Goal: Task Accomplishment & Management: Use online tool/utility

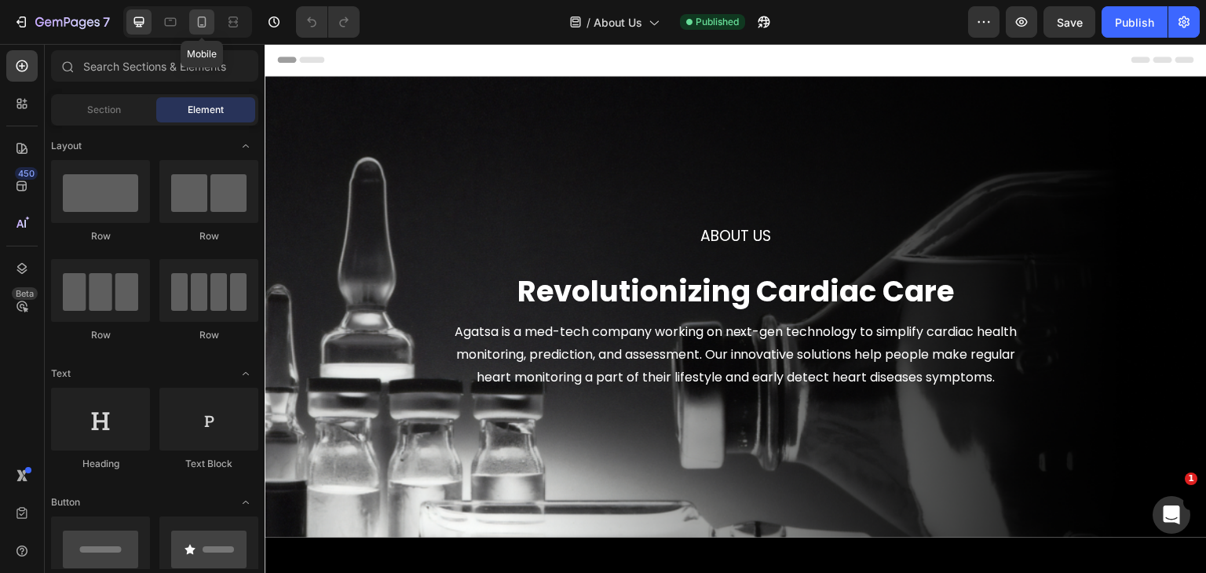
click at [204, 23] on icon at bounding box center [202, 21] width 9 height 11
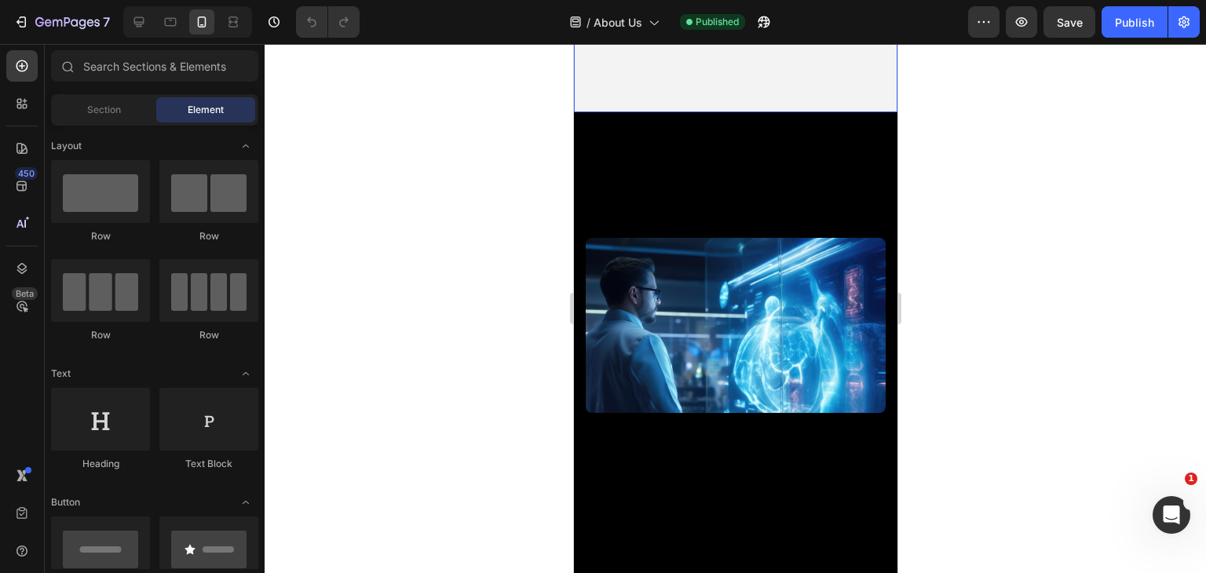
scroll to position [471, 0]
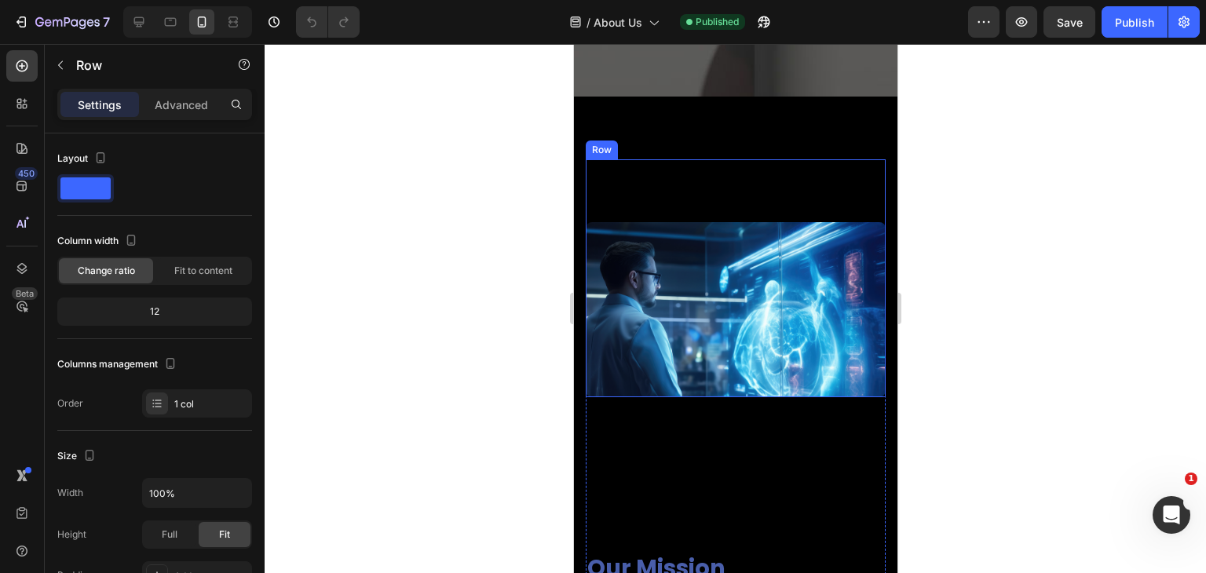
click at [755, 188] on div "Image" at bounding box center [735, 278] width 300 height 238
click at [185, 97] on p "Advanced" at bounding box center [181, 105] width 53 height 16
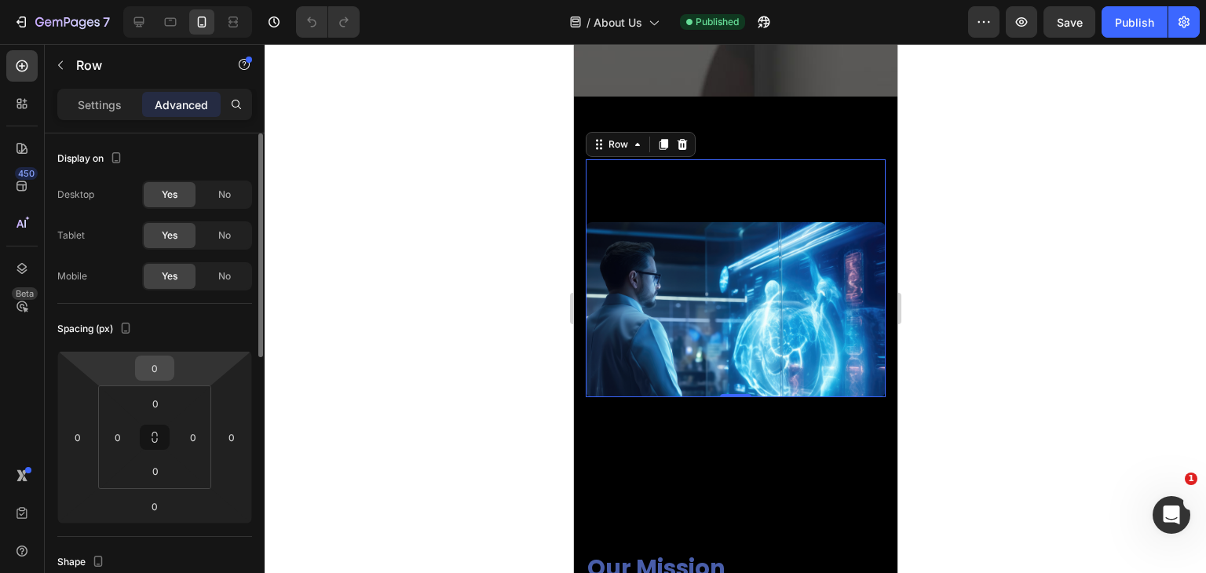
scroll to position [314, 0]
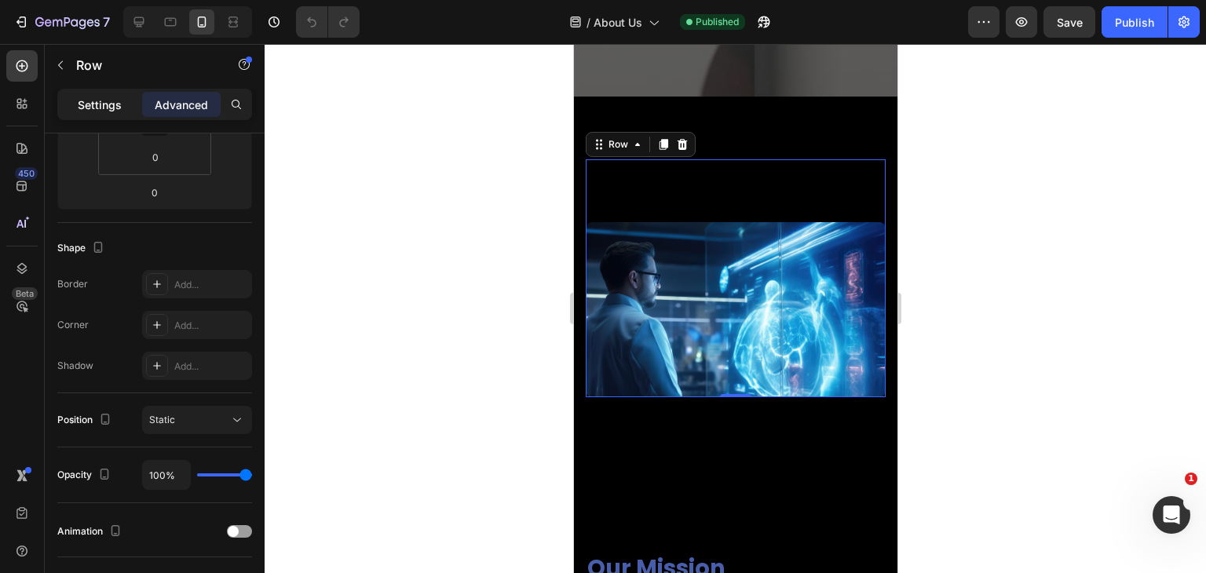
click at [97, 92] on div "Settings" at bounding box center [99, 104] width 79 height 25
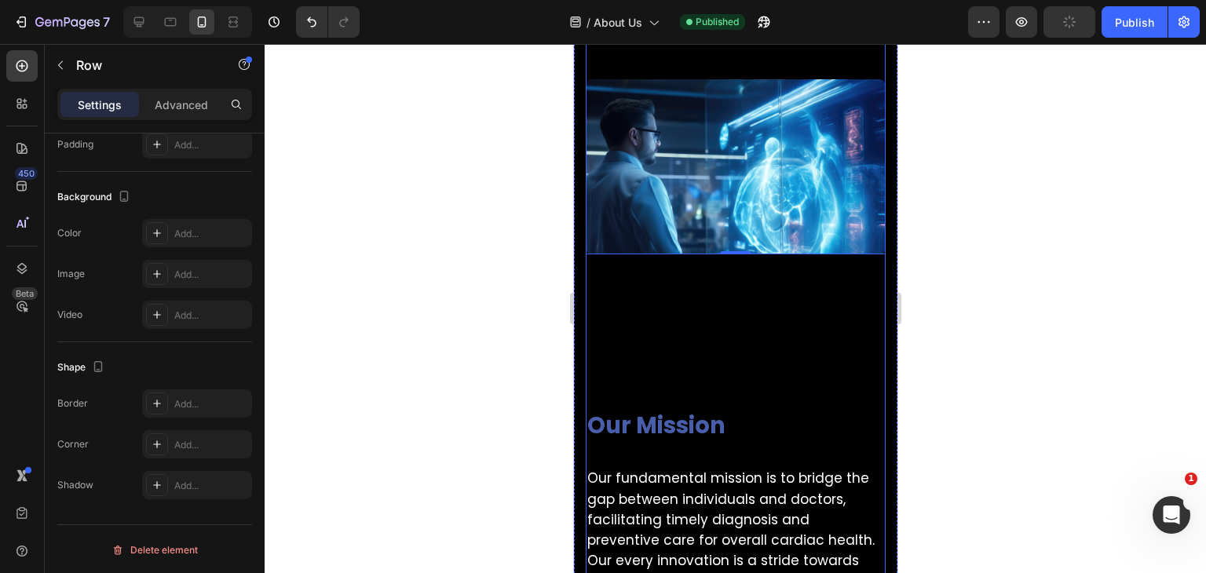
scroll to position [707, 0]
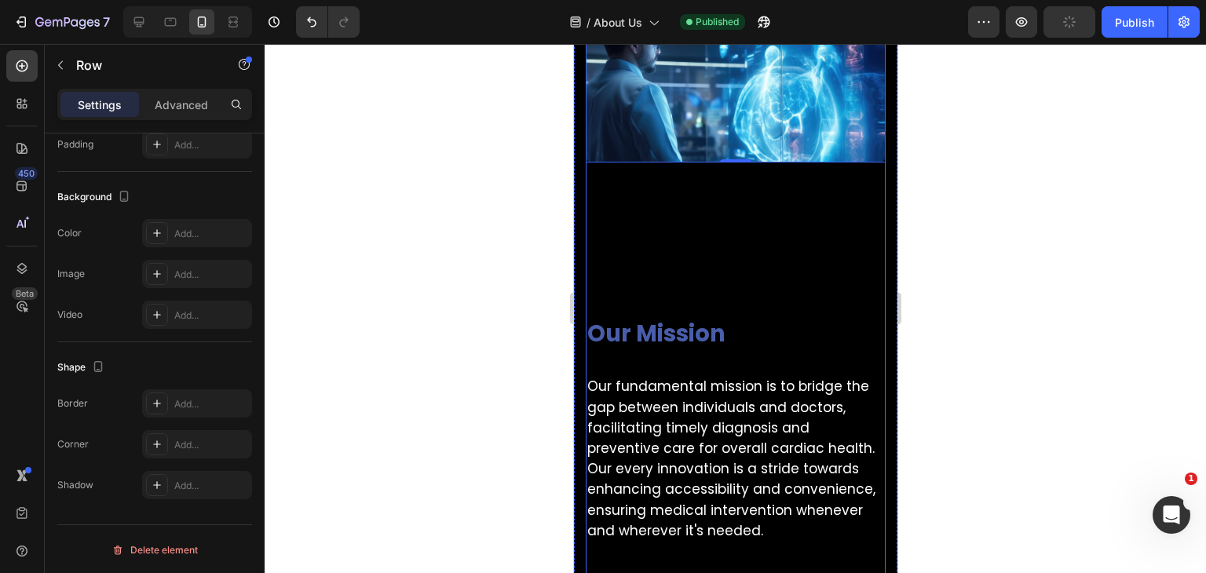
click at [756, 252] on div "Our Mission Heading Row Our fundamental mission is to bridge the gap between in…" at bounding box center [735, 486] width 300 height 646
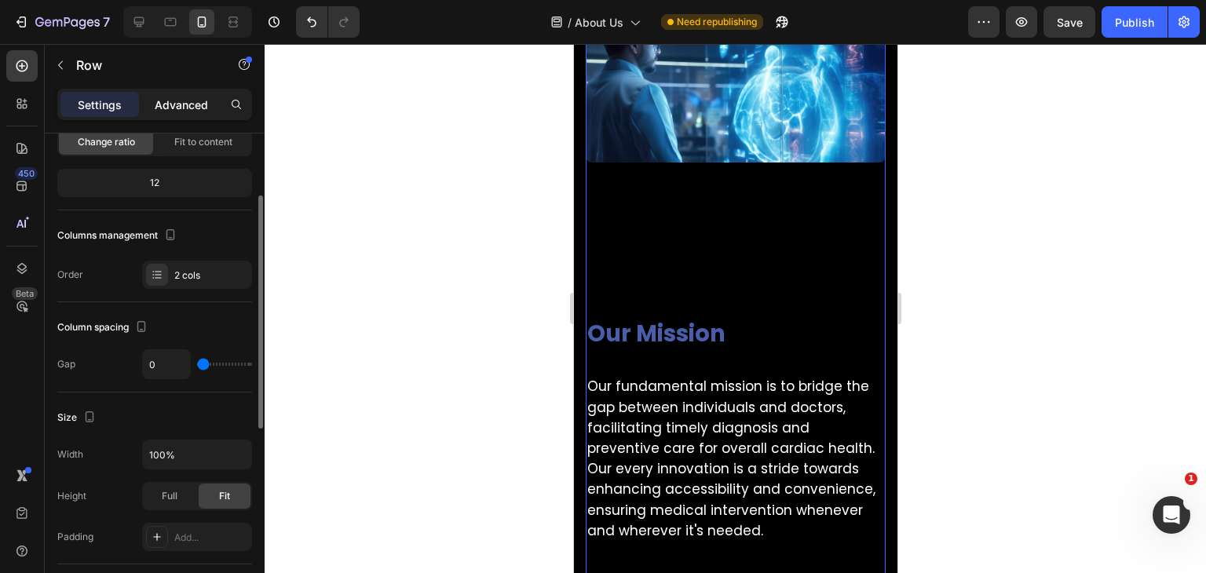
click at [181, 92] on div "Advanced" at bounding box center [181, 104] width 79 height 25
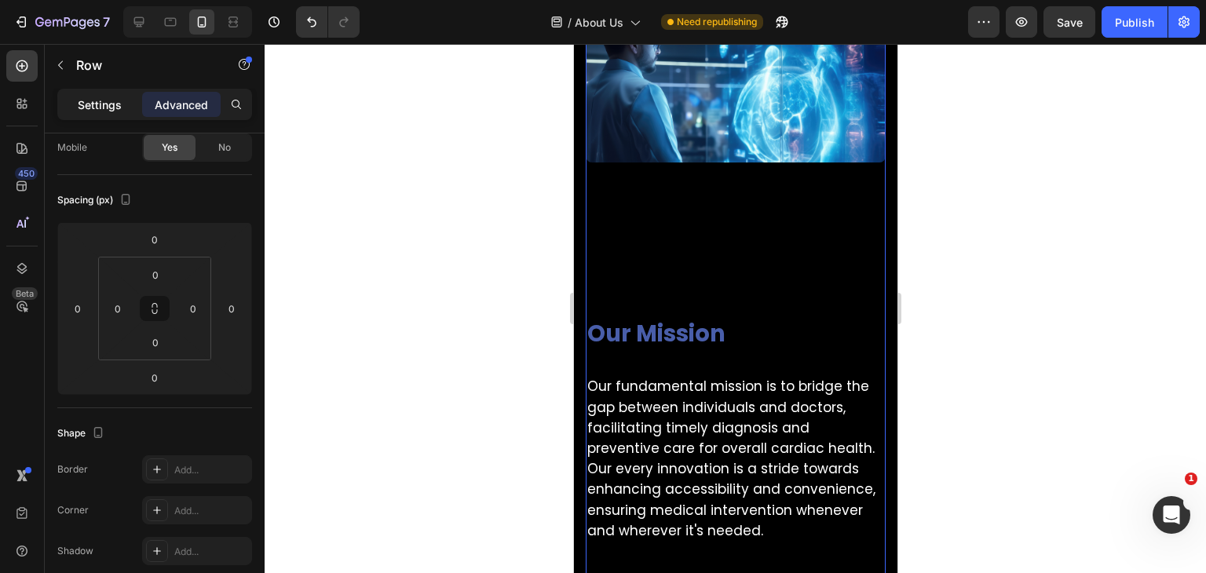
click at [123, 95] on div "Settings" at bounding box center [99, 104] width 79 height 25
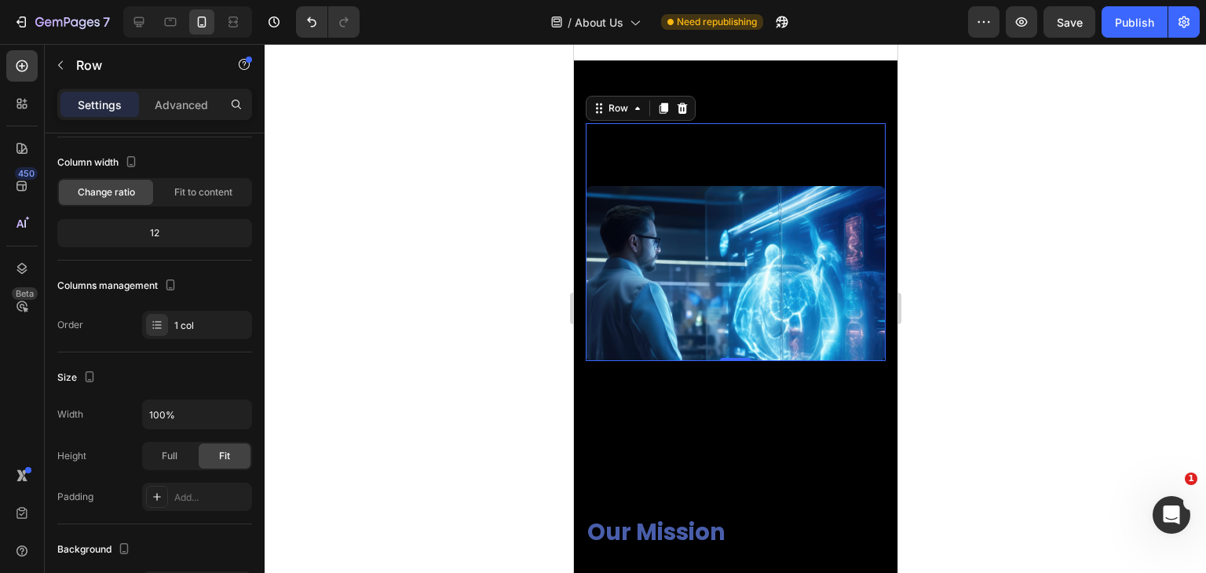
scroll to position [707, 0]
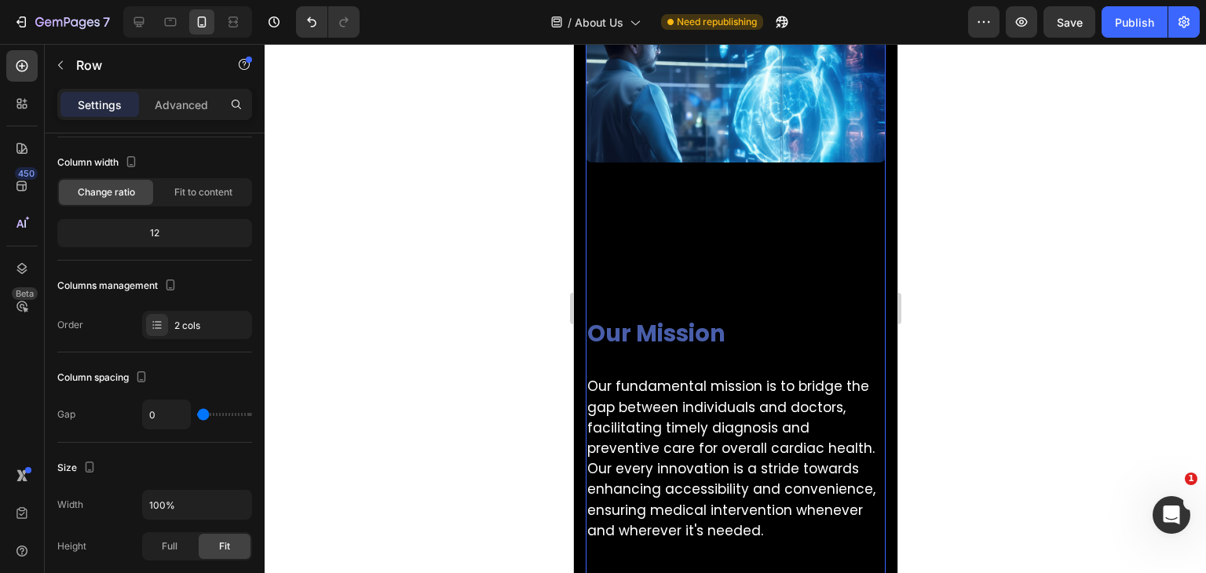
click at [706, 235] on div "Our Mission Heading Row Our fundamental mission is to bridge the gap between in…" at bounding box center [735, 486] width 300 height 646
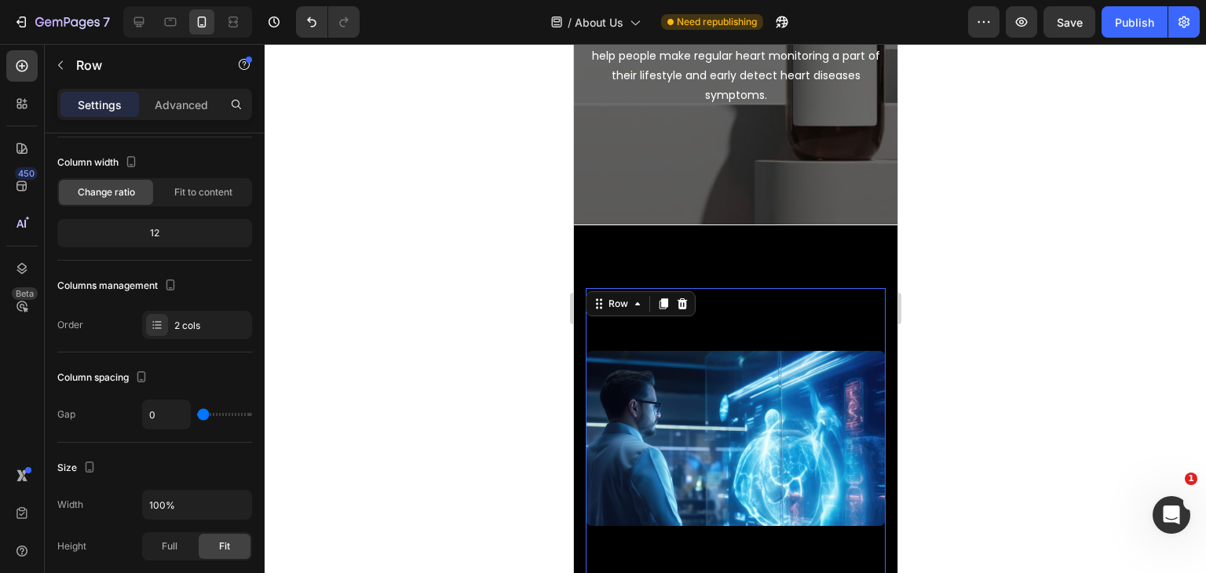
scroll to position [314, 0]
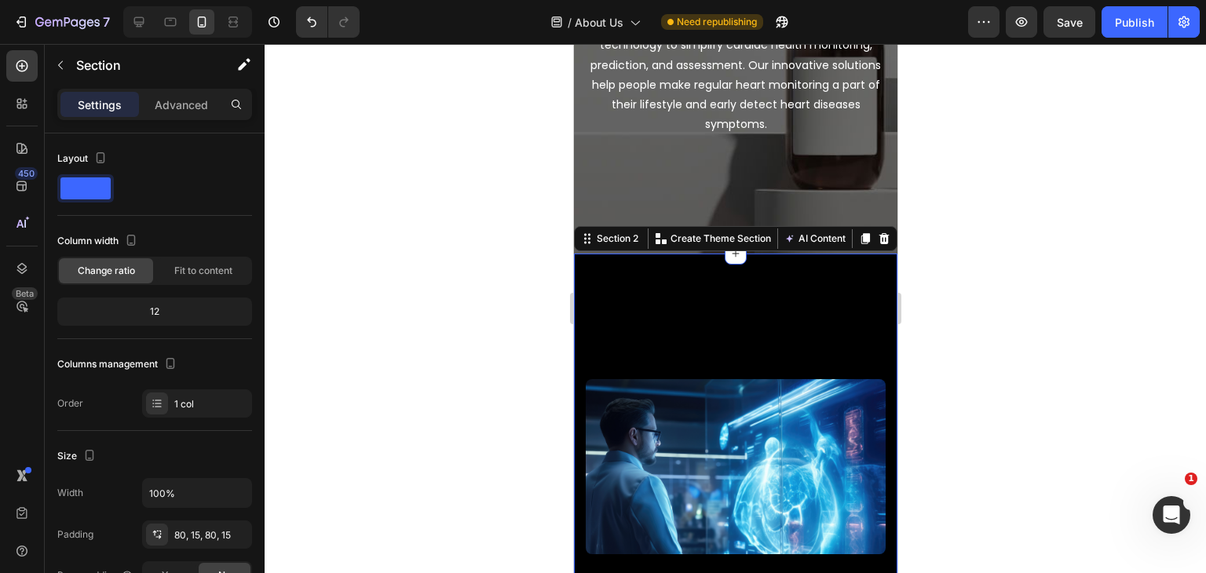
scroll to position [393, 0]
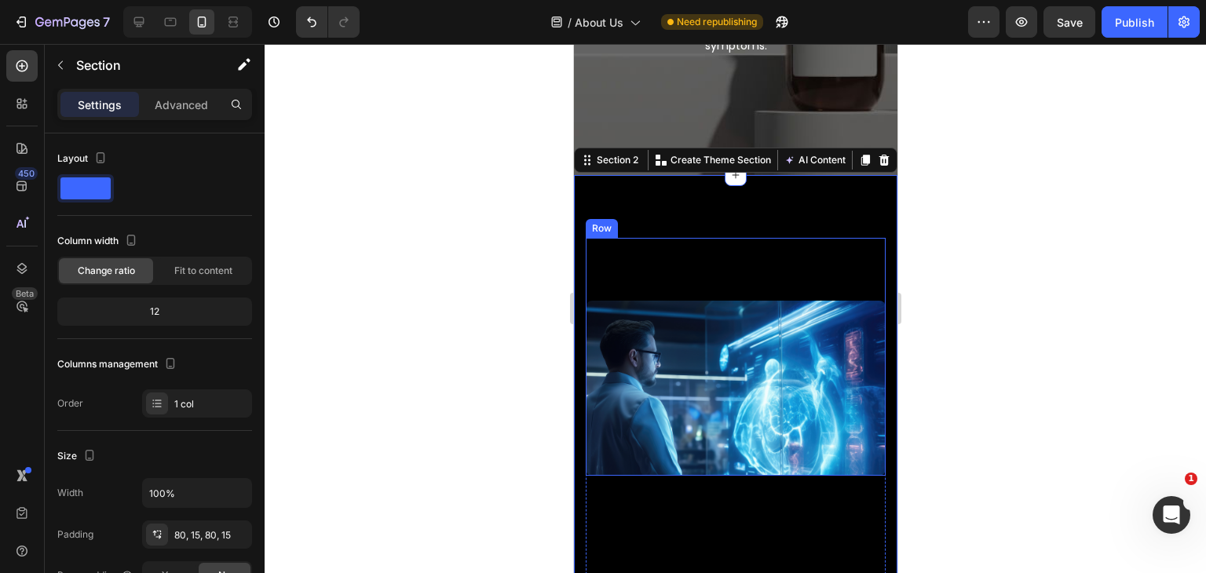
click at [692, 270] on div "Image" at bounding box center [735, 357] width 300 height 238
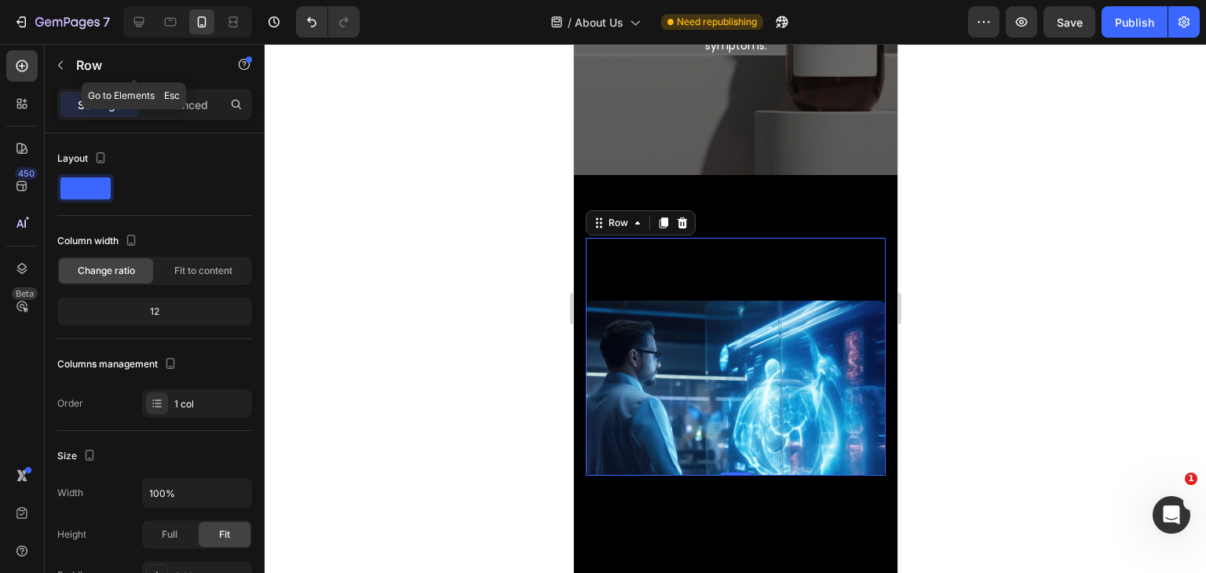
click at [170, 86] on div "Row" at bounding box center [134, 66] width 179 height 45
click at [182, 98] on p "Advanced" at bounding box center [181, 105] width 53 height 16
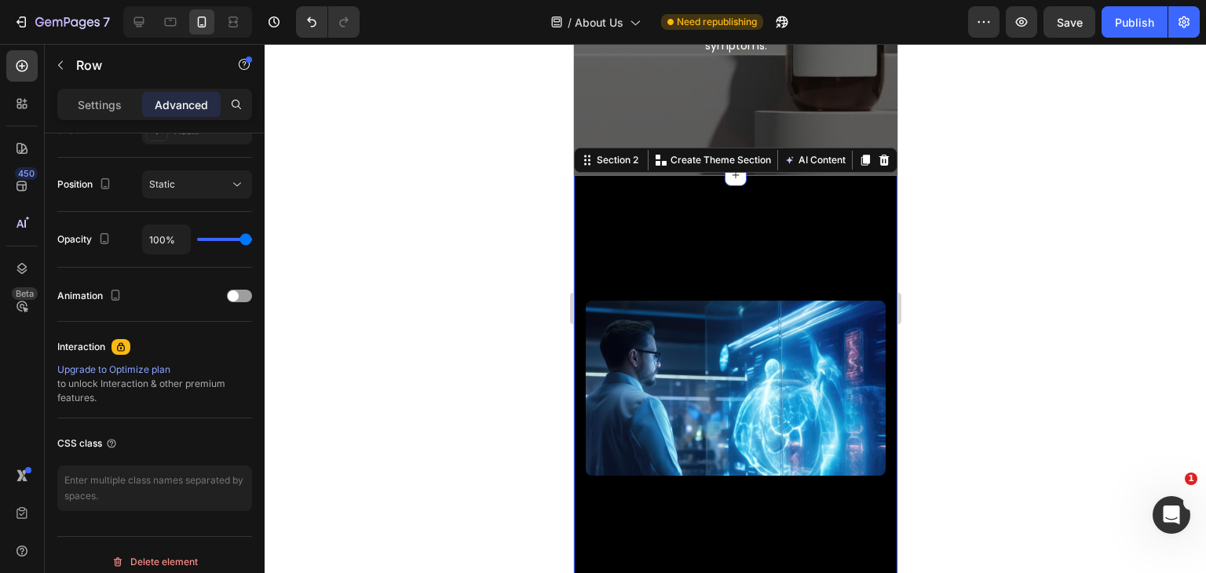
scroll to position [431, 0]
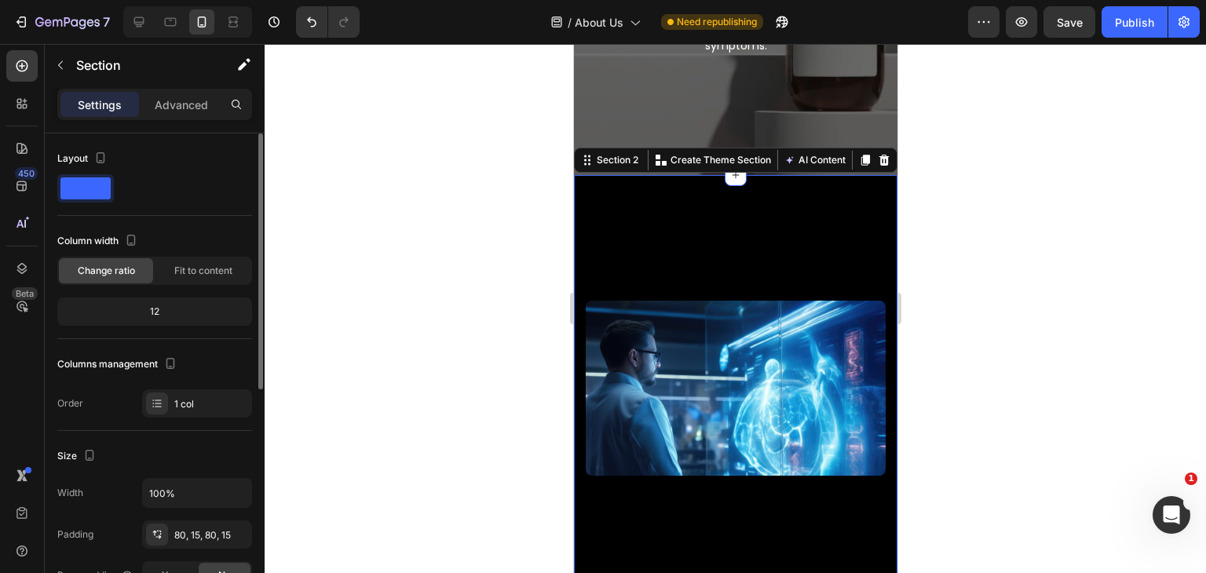
scroll to position [157, 0]
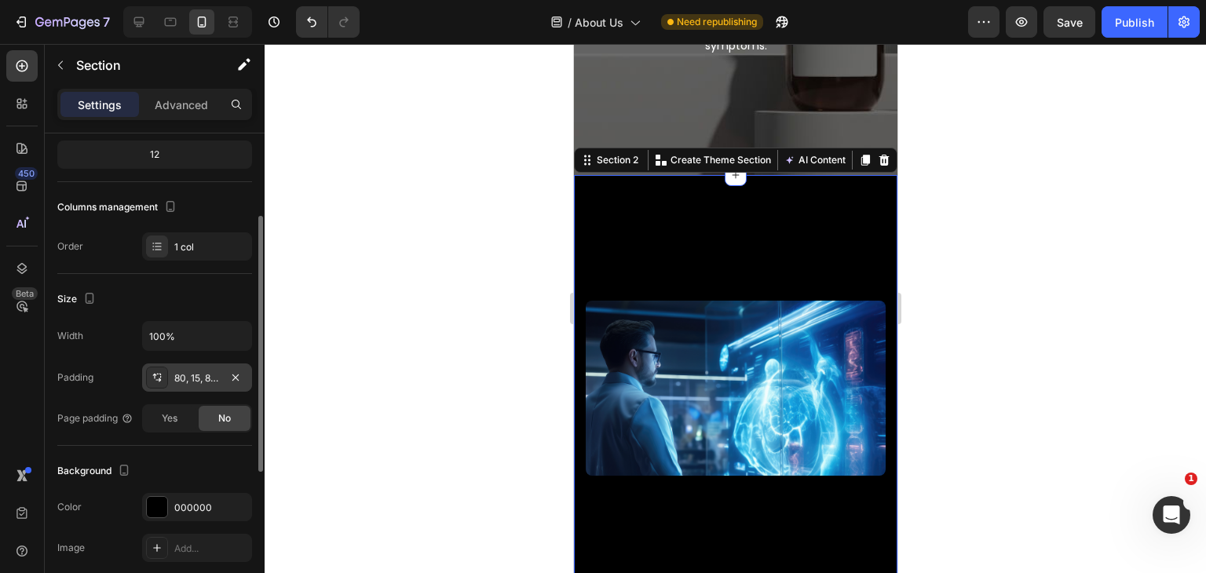
click at [206, 378] on div "80, 15, 80, 15" at bounding box center [197, 379] width 46 height 14
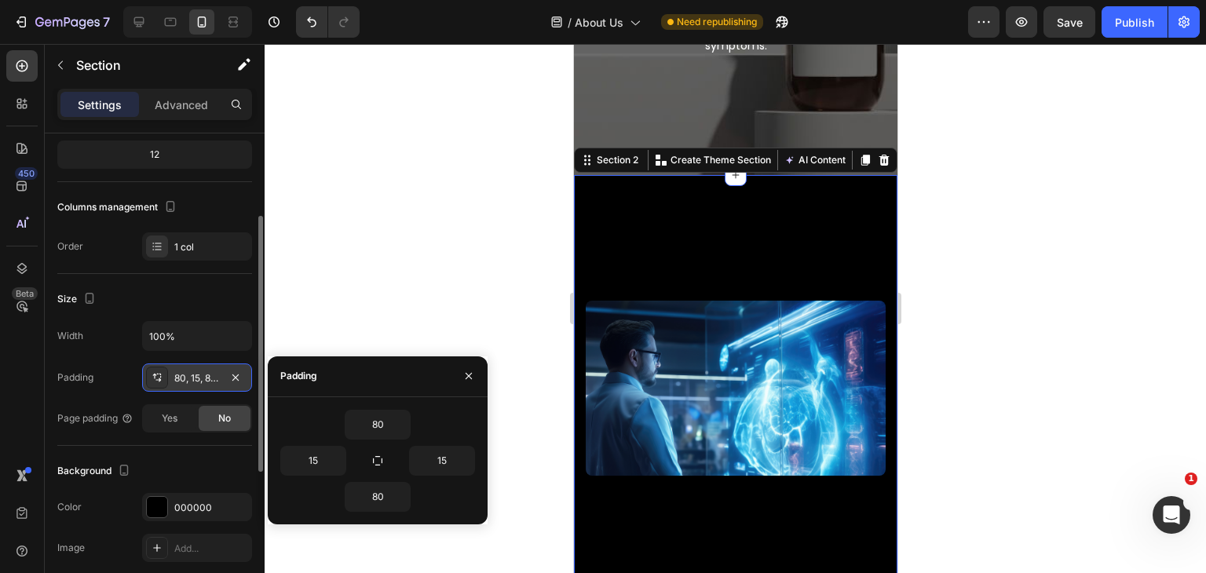
click at [206, 378] on div "80, 15, 80, 15" at bounding box center [197, 379] width 46 height 14
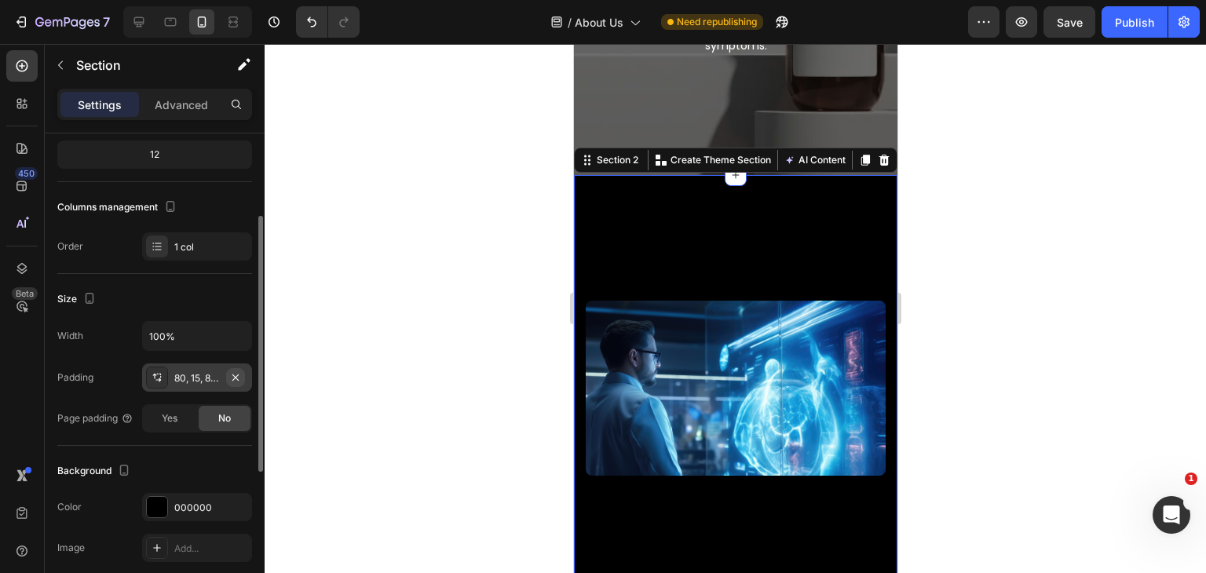
click at [237, 379] on icon "button" at bounding box center [235, 378] width 13 height 13
click at [229, 377] on icon "button" at bounding box center [235, 378] width 13 height 13
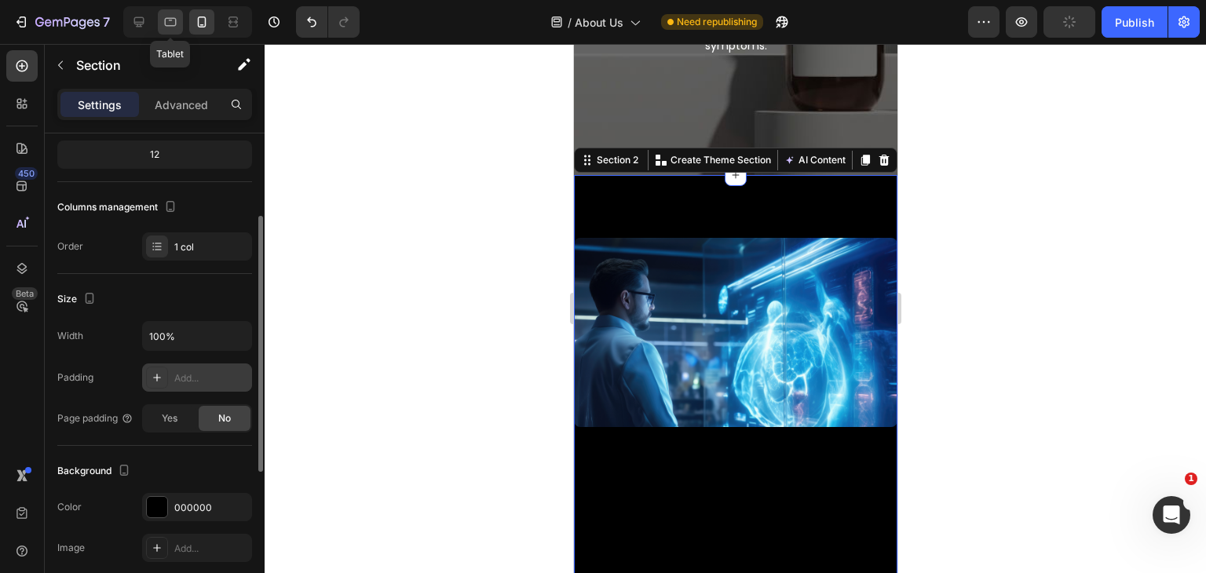
click at [169, 26] on icon at bounding box center [171, 22] width 12 height 9
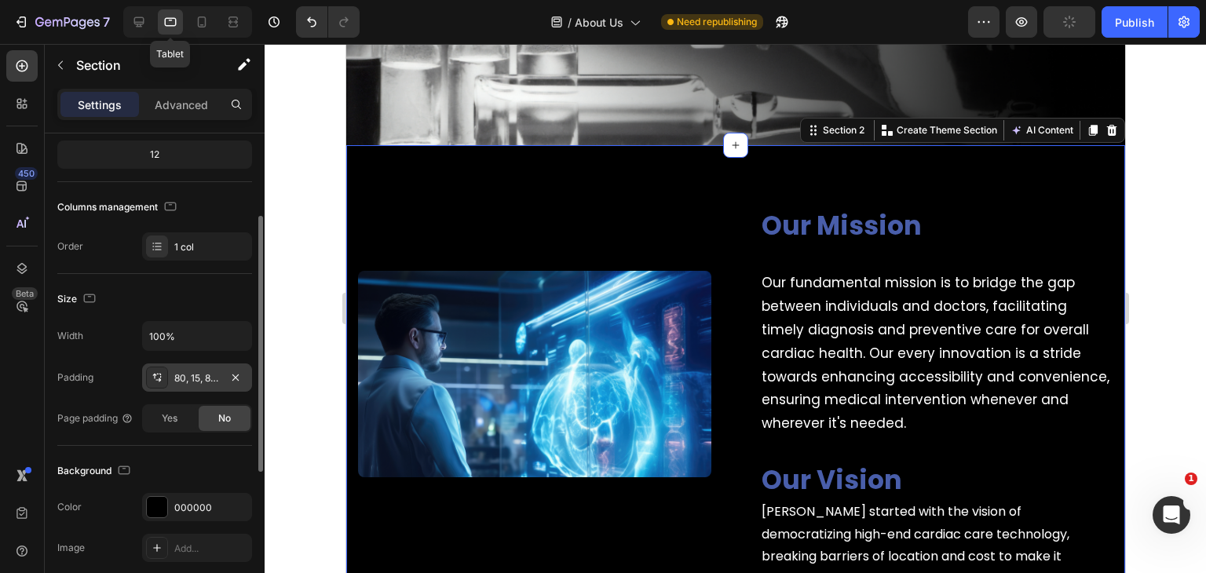
scroll to position [438, 0]
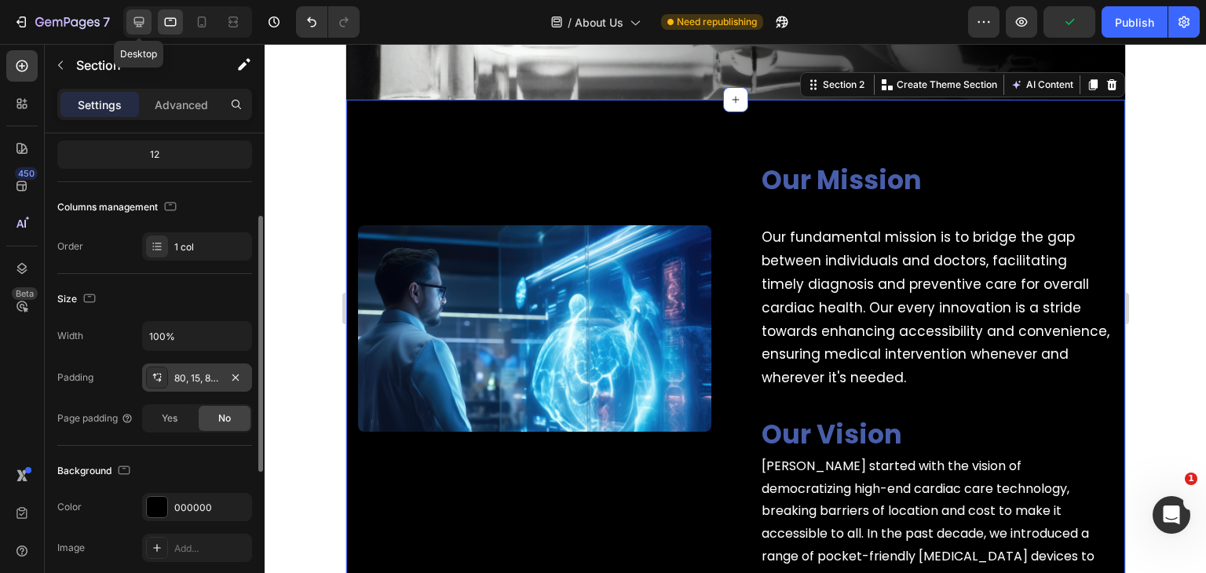
click at [136, 16] on icon at bounding box center [139, 22] width 16 height 16
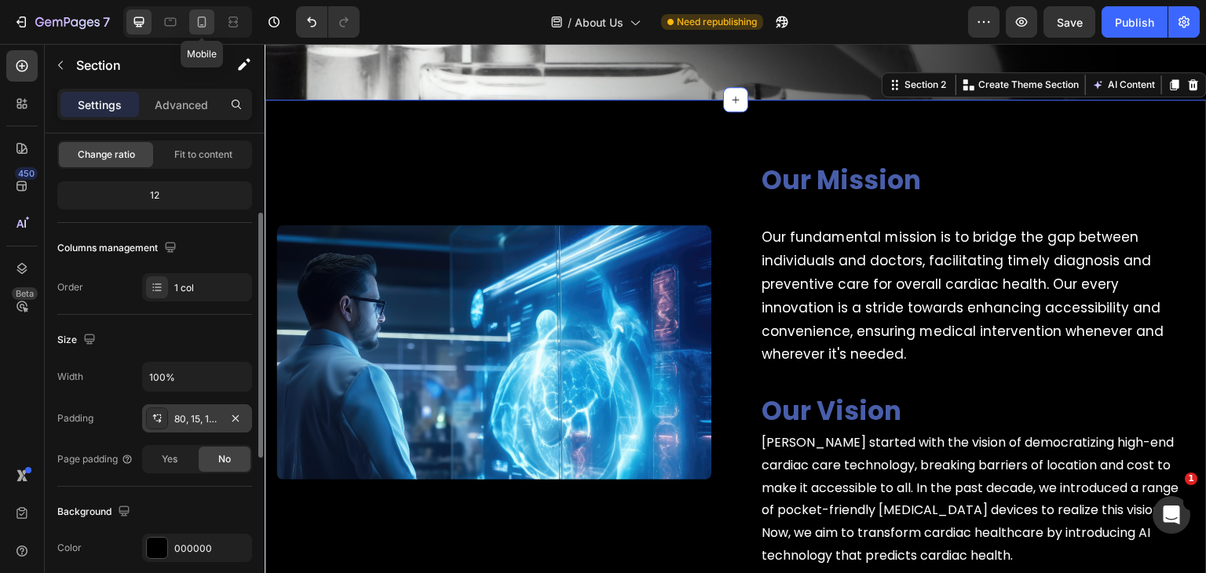
click at [196, 20] on icon at bounding box center [202, 22] width 16 height 16
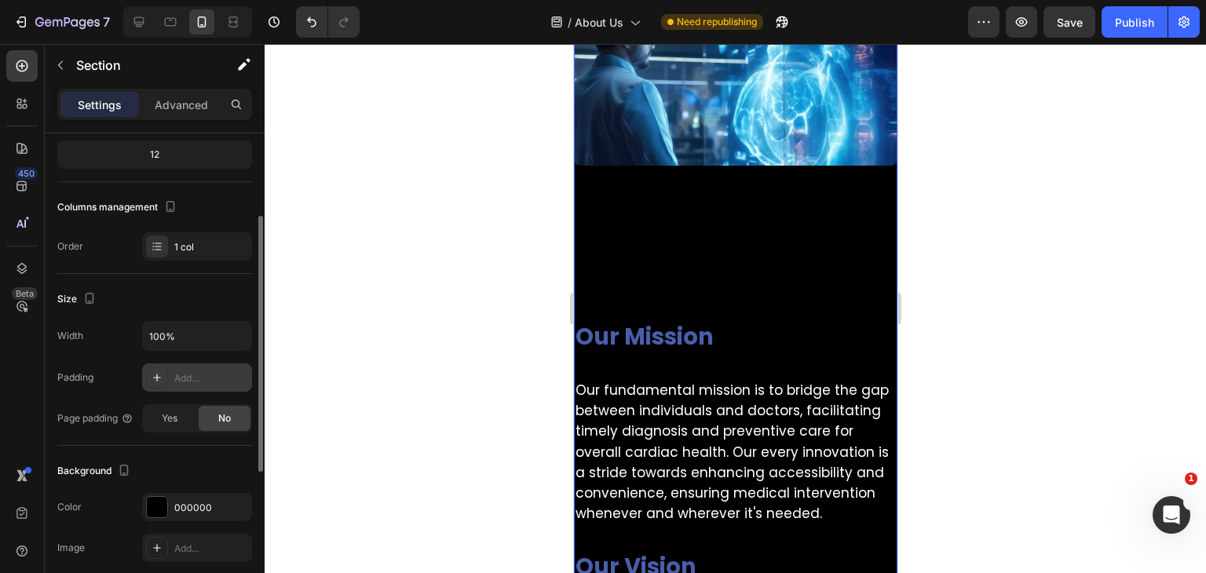
scroll to position [550, 0]
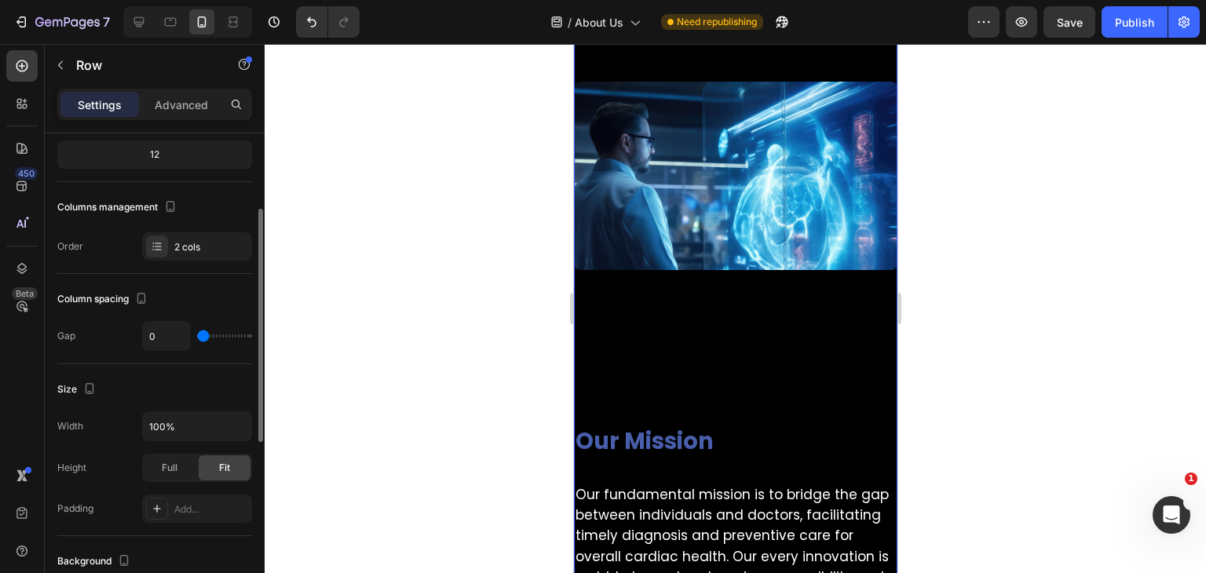
click at [710, 320] on div "Our Mission Heading Row Our fundamental mission is to bridge the gap between in…" at bounding box center [735, 572] width 324 height 605
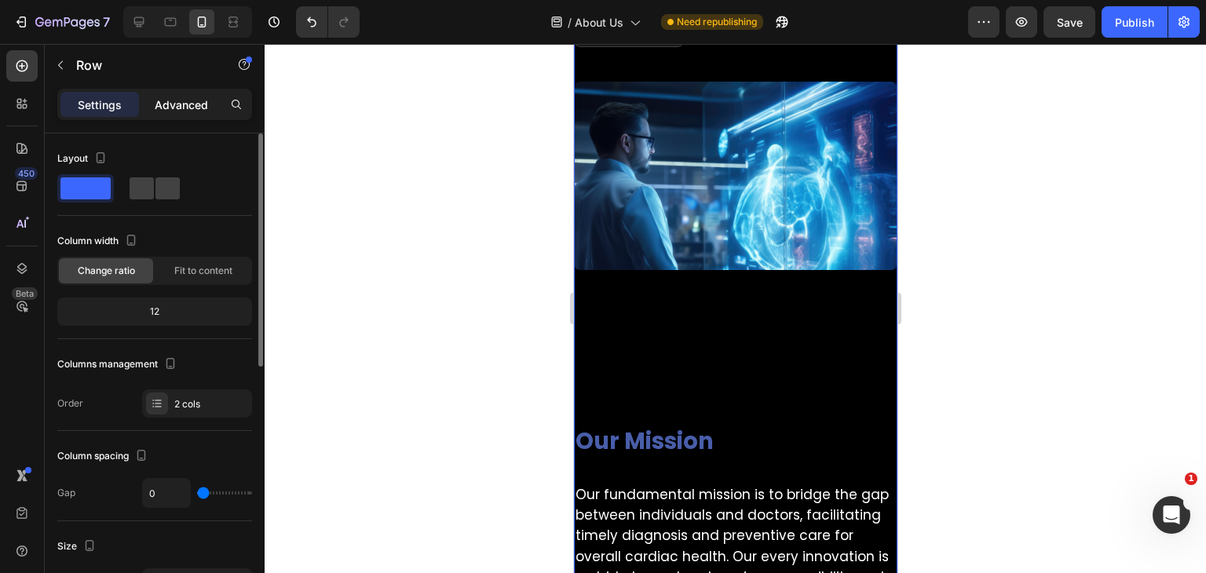
click at [161, 94] on div "Advanced" at bounding box center [181, 104] width 79 height 25
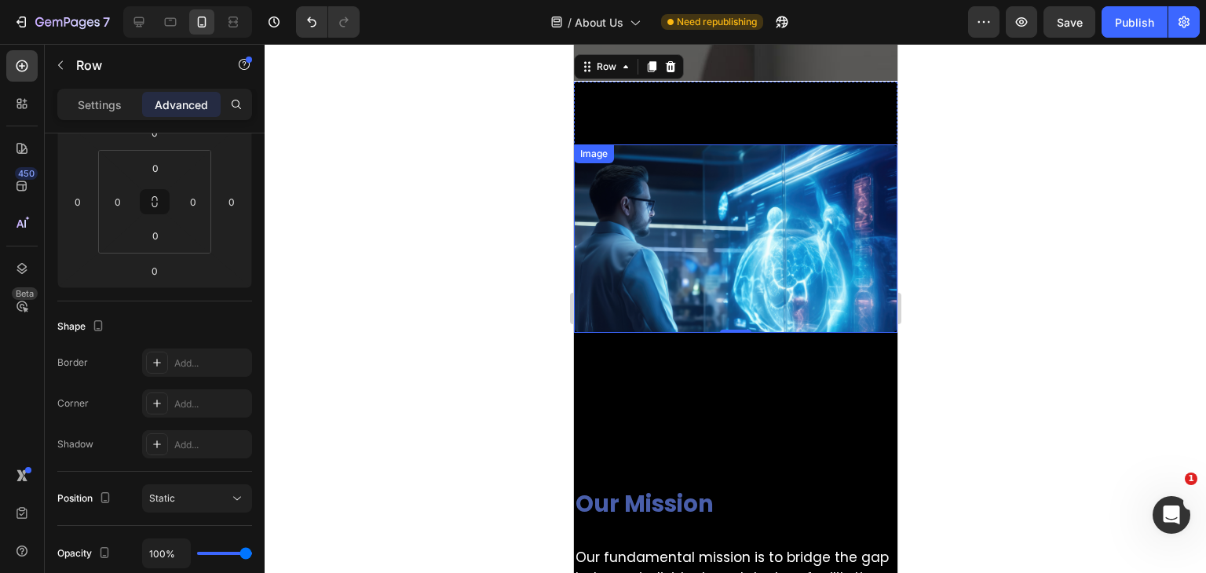
scroll to position [393, 0]
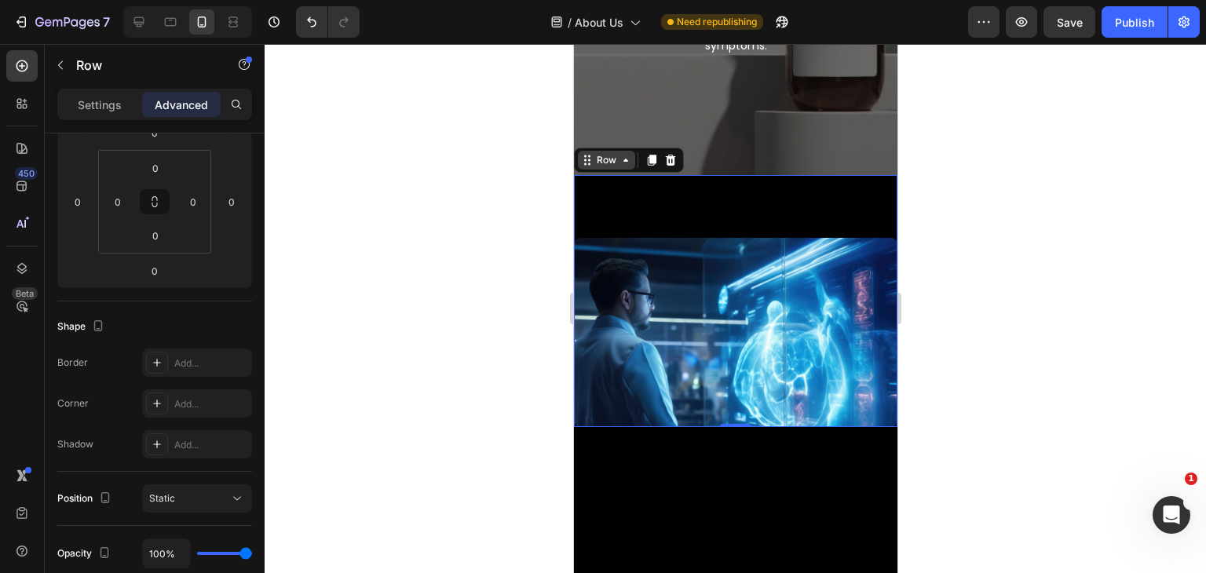
click at [593, 165] on div "Row" at bounding box center [606, 160] width 26 height 14
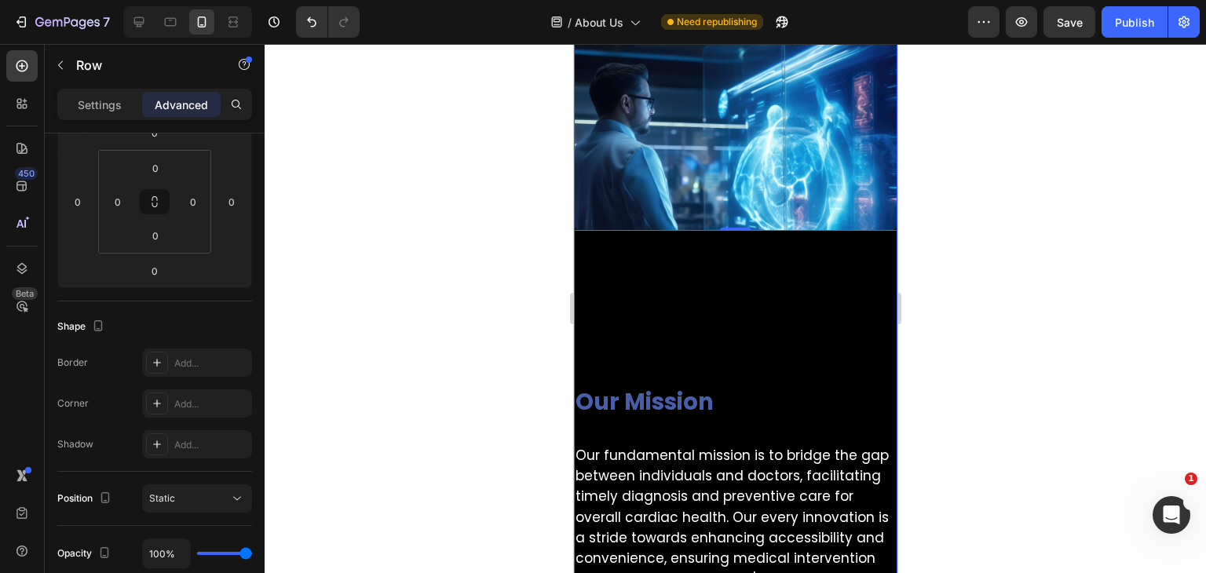
scroll to position [550, 0]
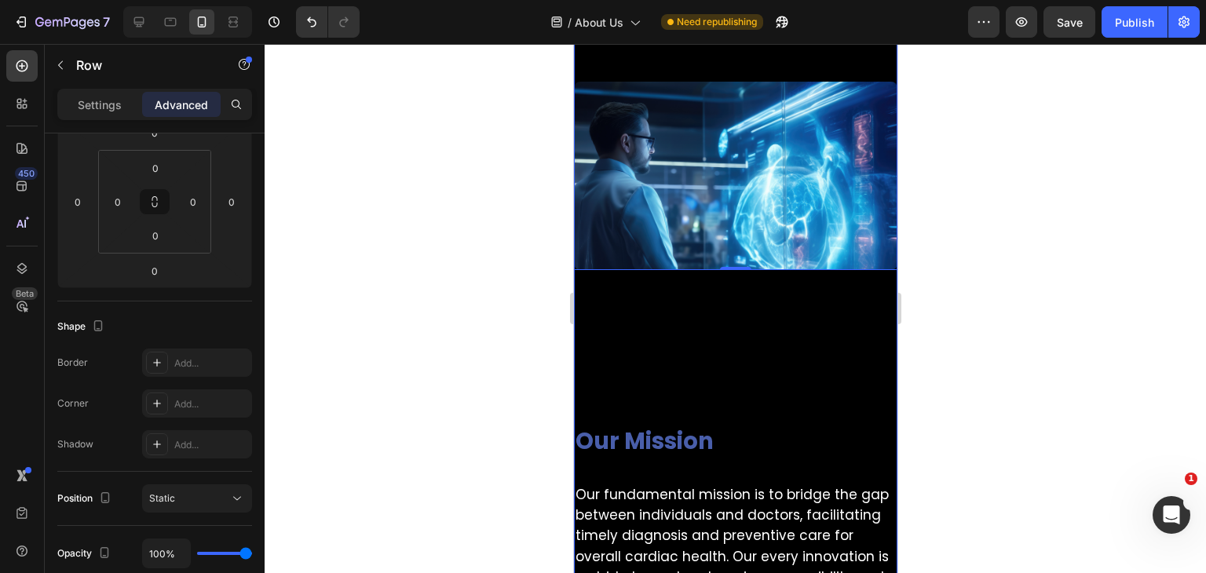
click at [645, 334] on div "Our Mission Heading Row Our fundamental mission is to bridge the gap between in…" at bounding box center [735, 572] width 324 height 605
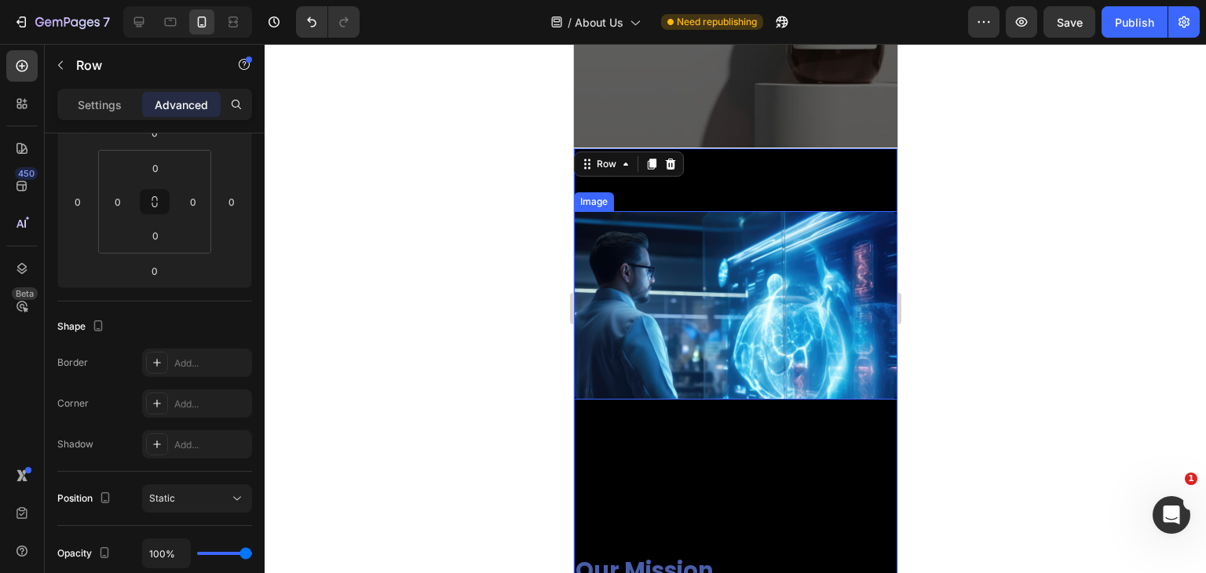
scroll to position [393, 0]
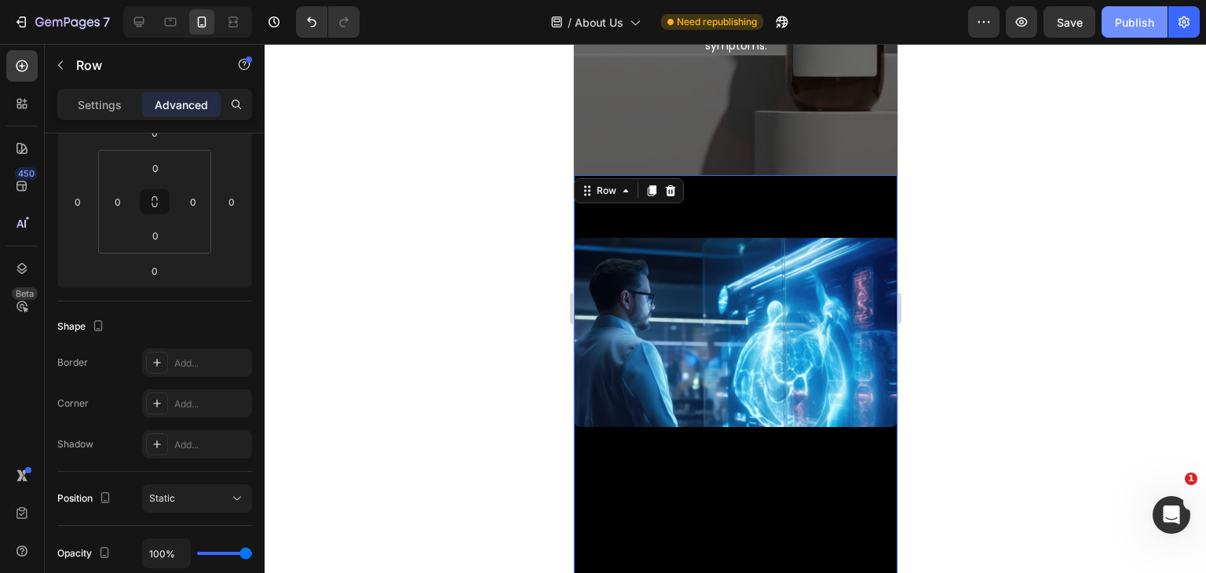
click at [1119, 31] on button "Publish" at bounding box center [1135, 21] width 66 height 31
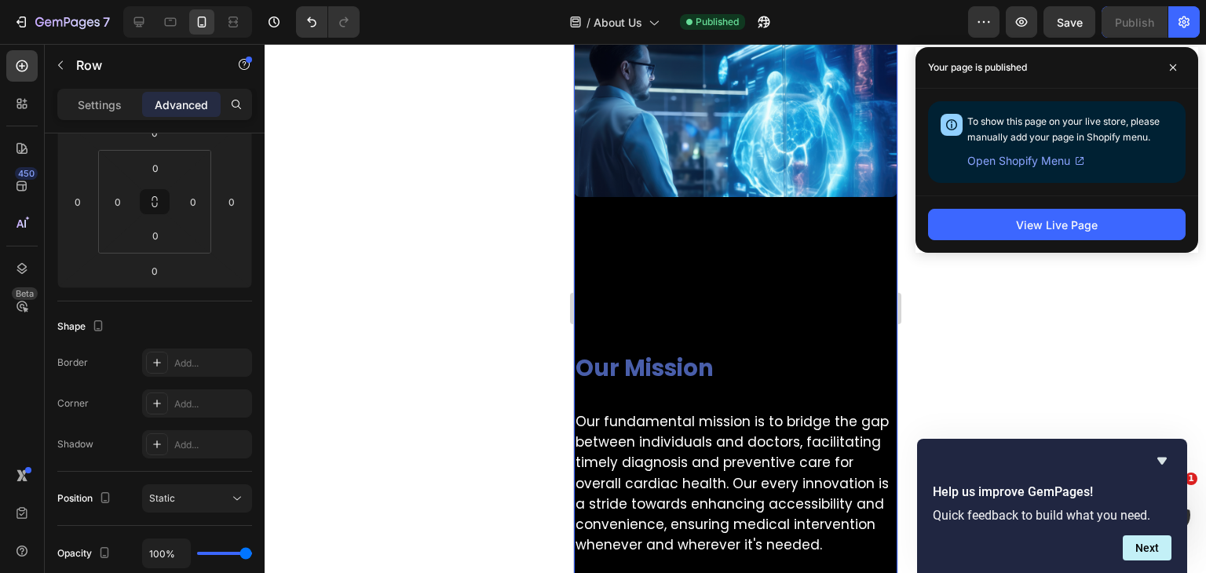
scroll to position [550, 0]
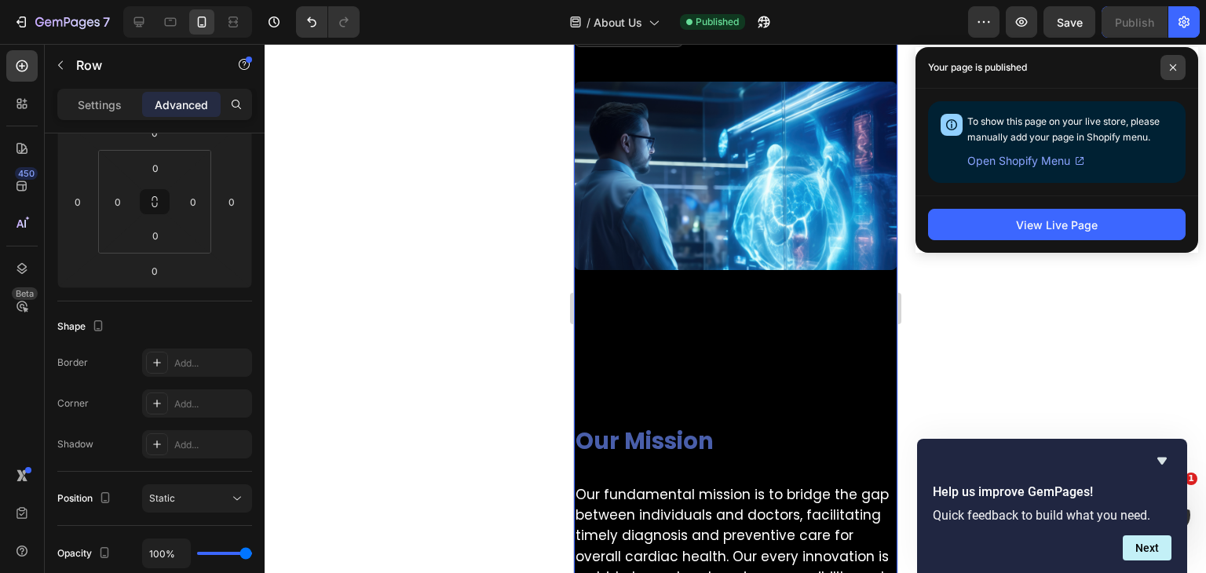
click at [1172, 63] on span at bounding box center [1173, 67] width 25 height 25
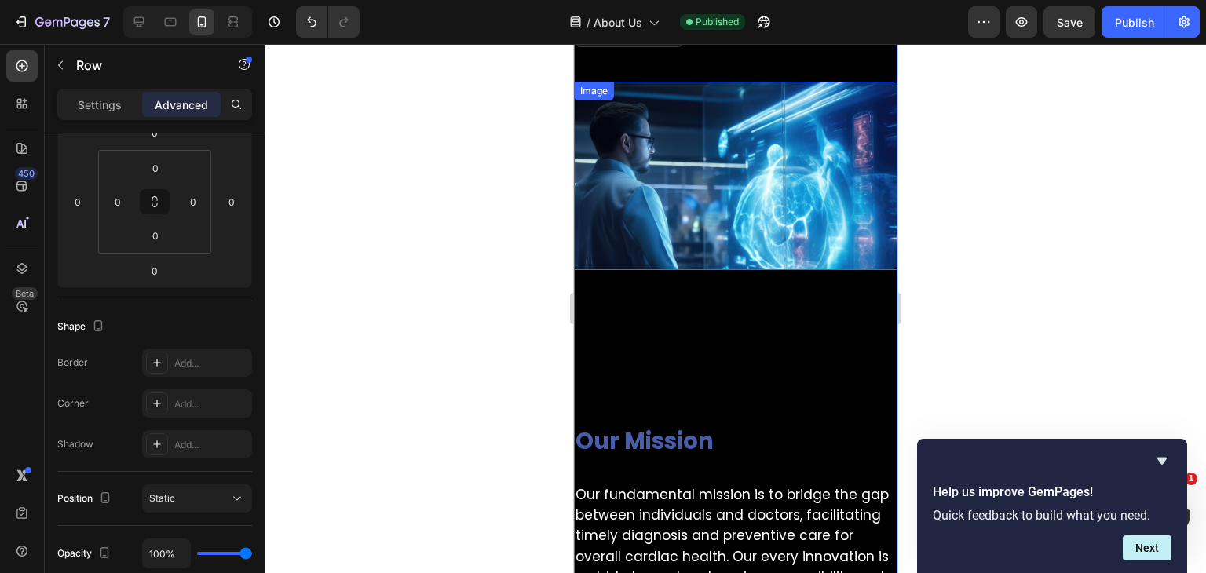
scroll to position [471, 0]
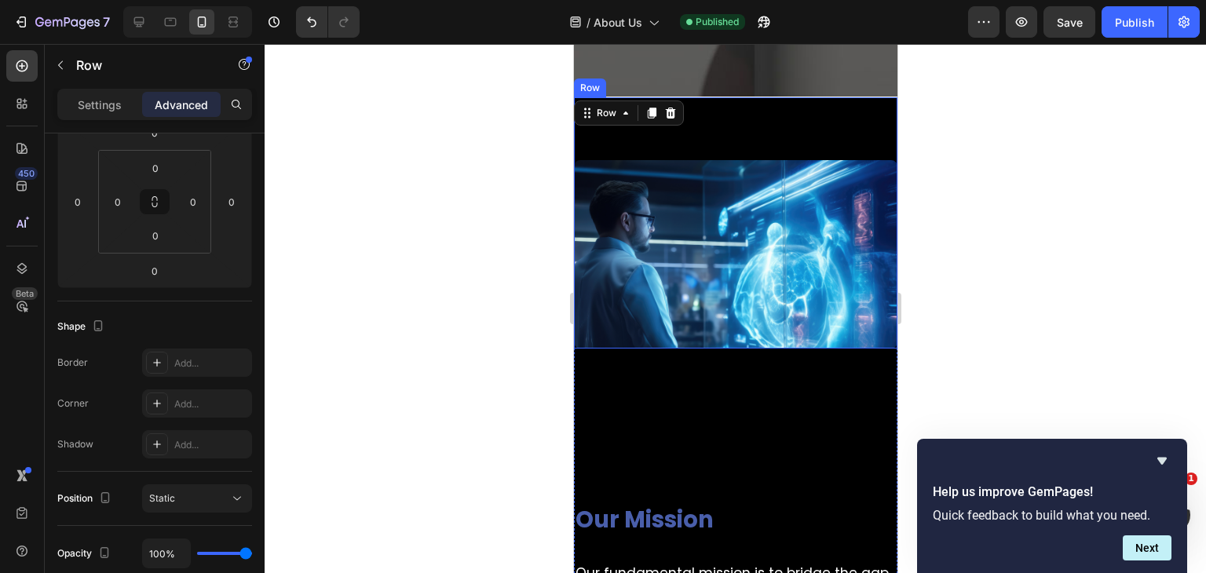
click at [749, 123] on div "Image" at bounding box center [735, 223] width 324 height 252
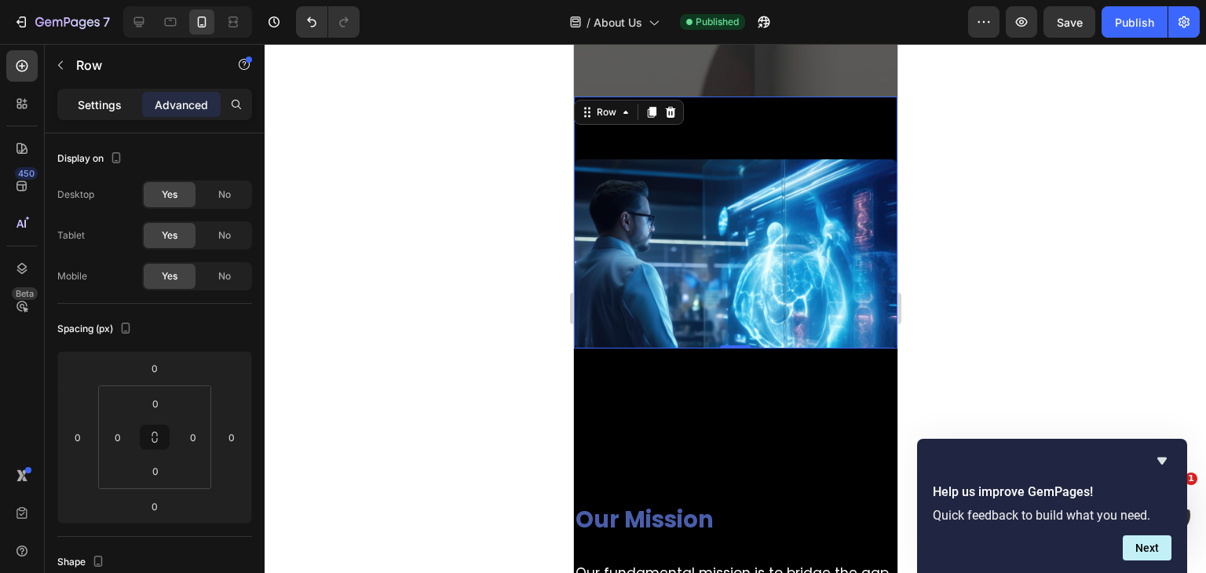
click at [88, 102] on p "Settings" at bounding box center [100, 105] width 44 height 16
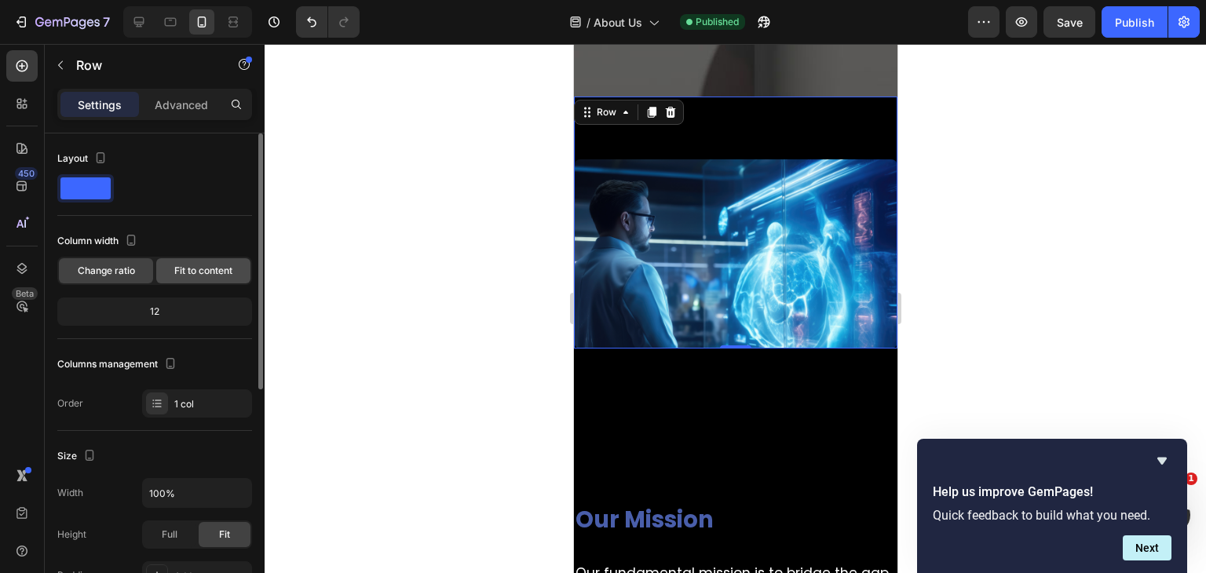
click at [189, 274] on span "Fit to content" at bounding box center [203, 271] width 58 height 14
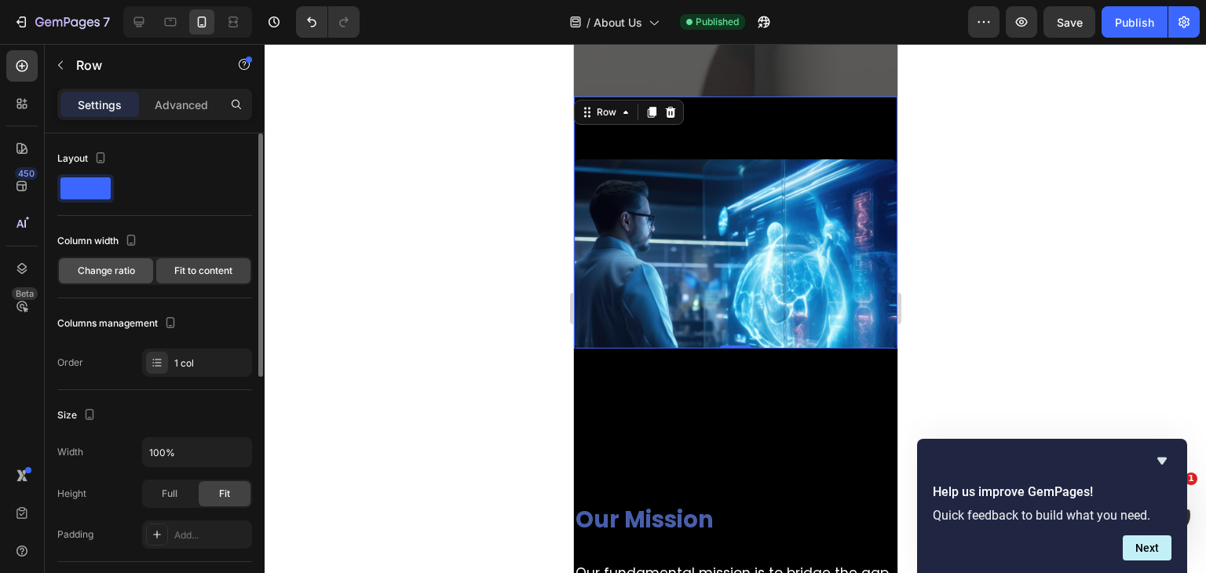
click at [102, 274] on span "Change ratio" at bounding box center [106, 271] width 57 height 14
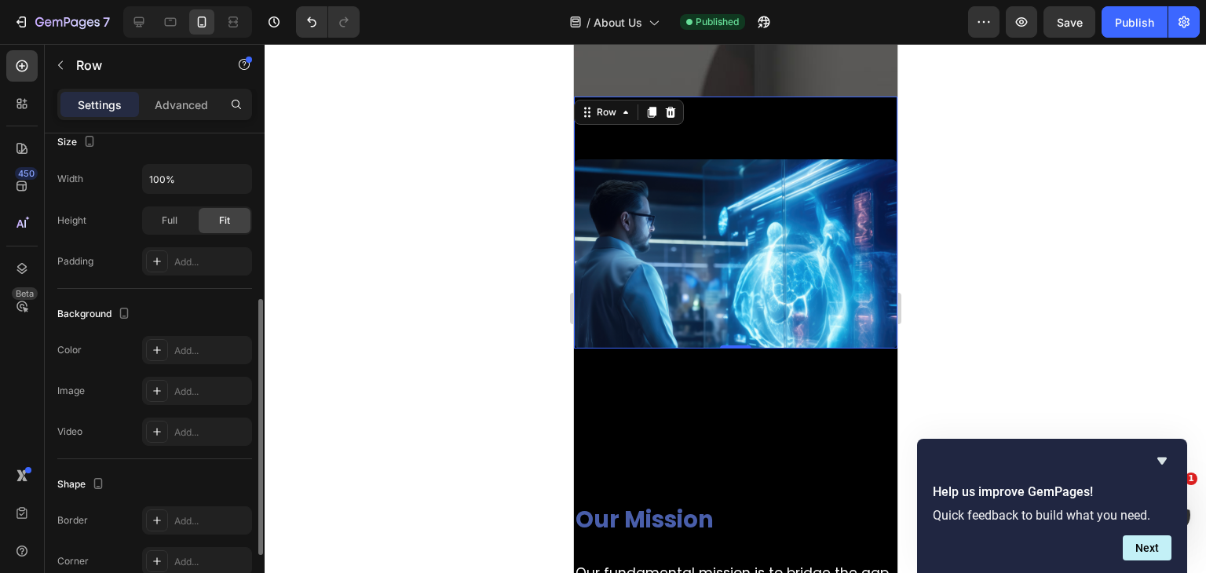
scroll to position [157, 0]
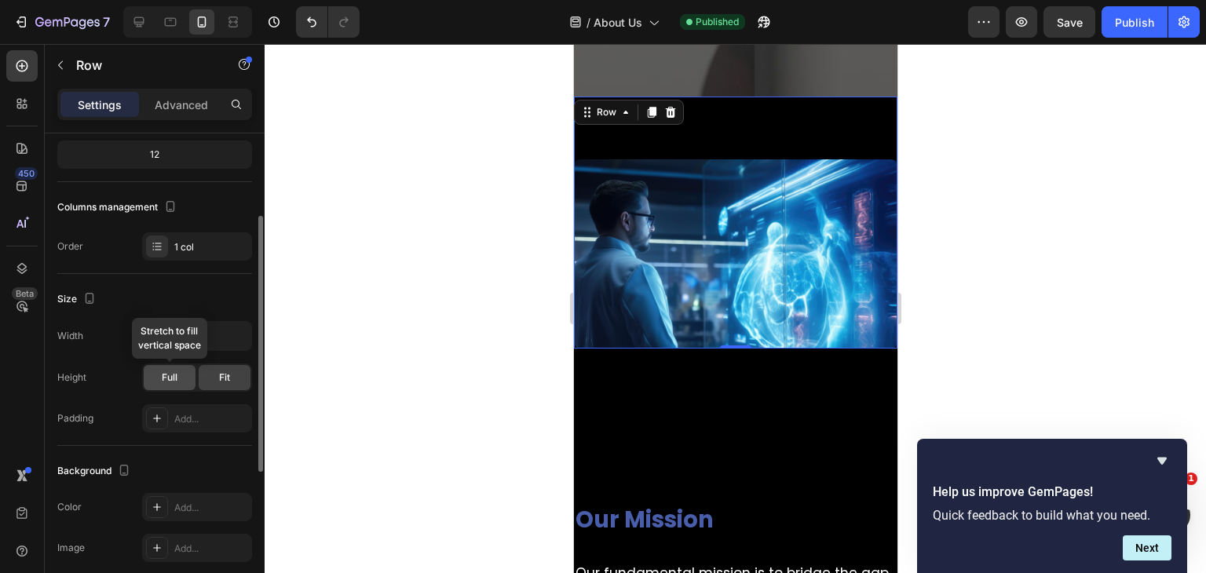
click at [178, 377] on div "Full" at bounding box center [170, 377] width 52 height 25
click at [245, 368] on div "Fit" at bounding box center [225, 377] width 52 height 25
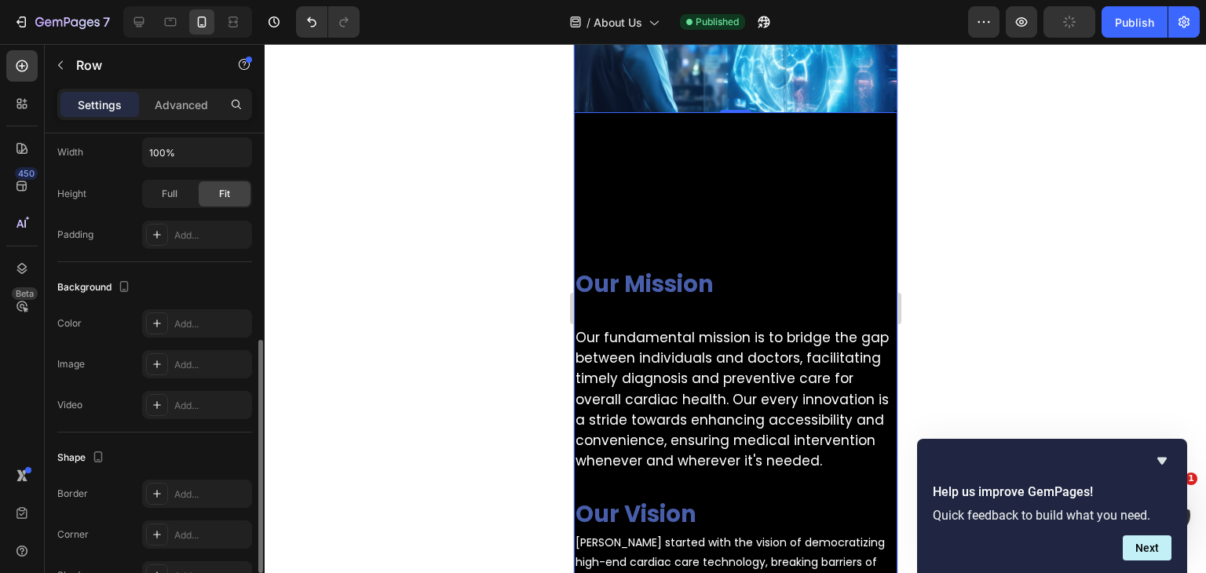
scroll to position [430, 0]
click at [634, 184] on div "Our Mission Heading Row Our fundamental mission is to bridge the gap between in…" at bounding box center [735, 415] width 324 height 605
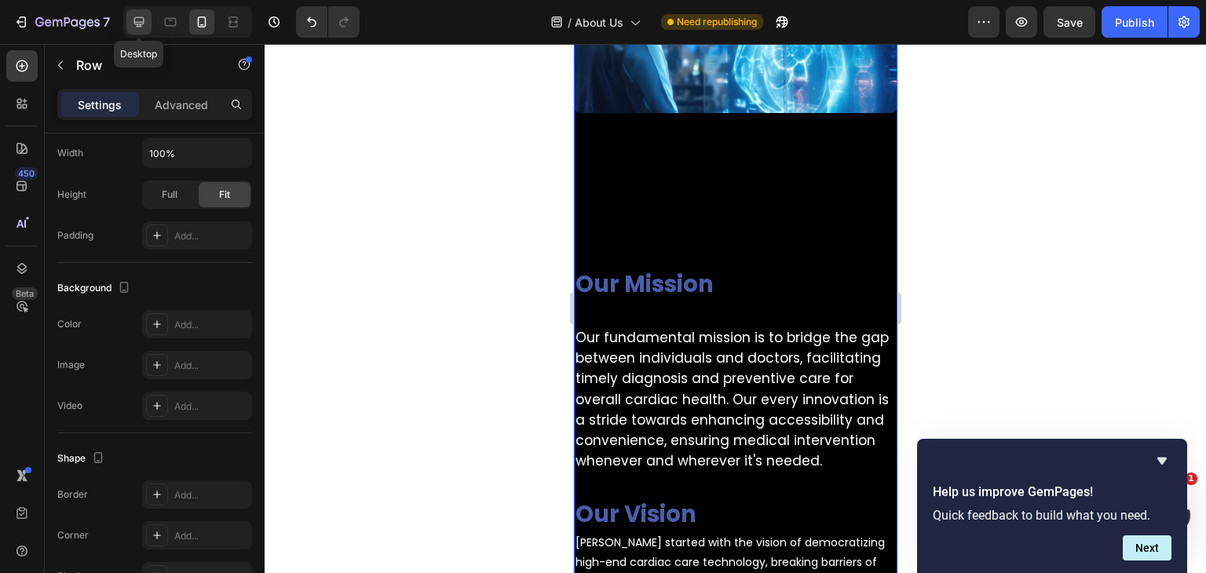
click at [147, 26] on div at bounding box center [138, 21] width 25 height 25
type input "62"
type input "1200"
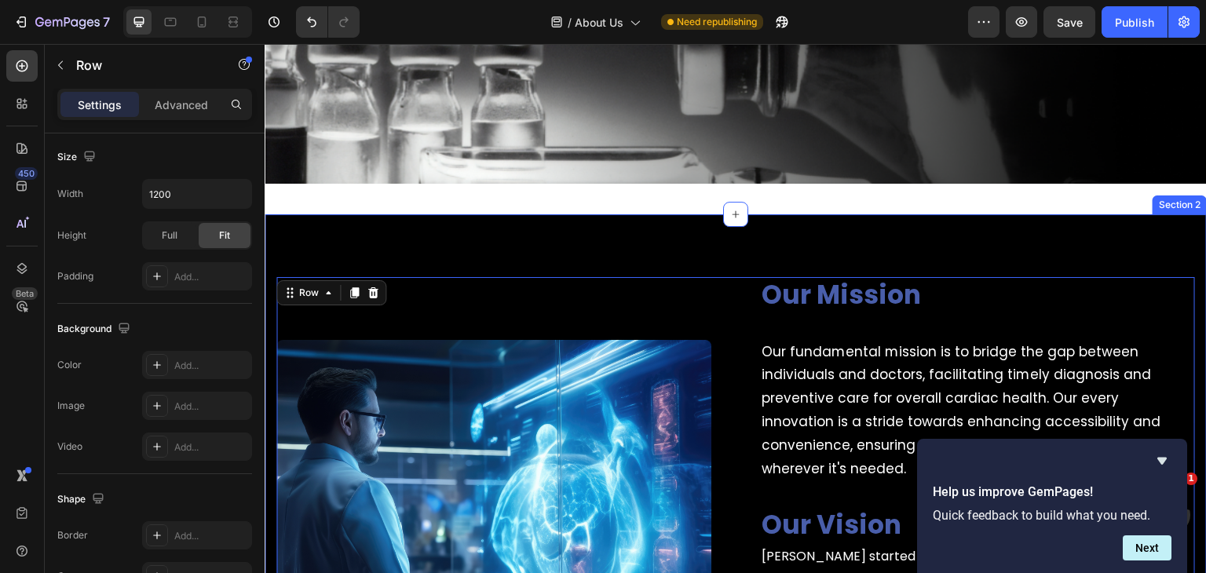
scroll to position [453, 0]
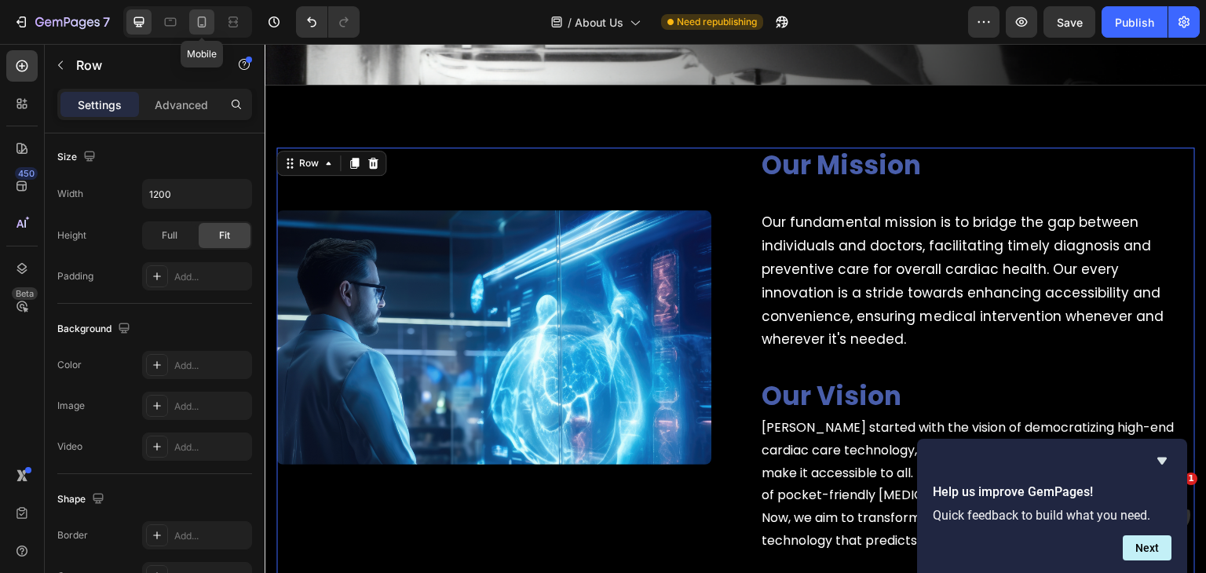
click at [210, 32] on div at bounding box center [201, 21] width 25 height 25
type input "0"
type input "100%"
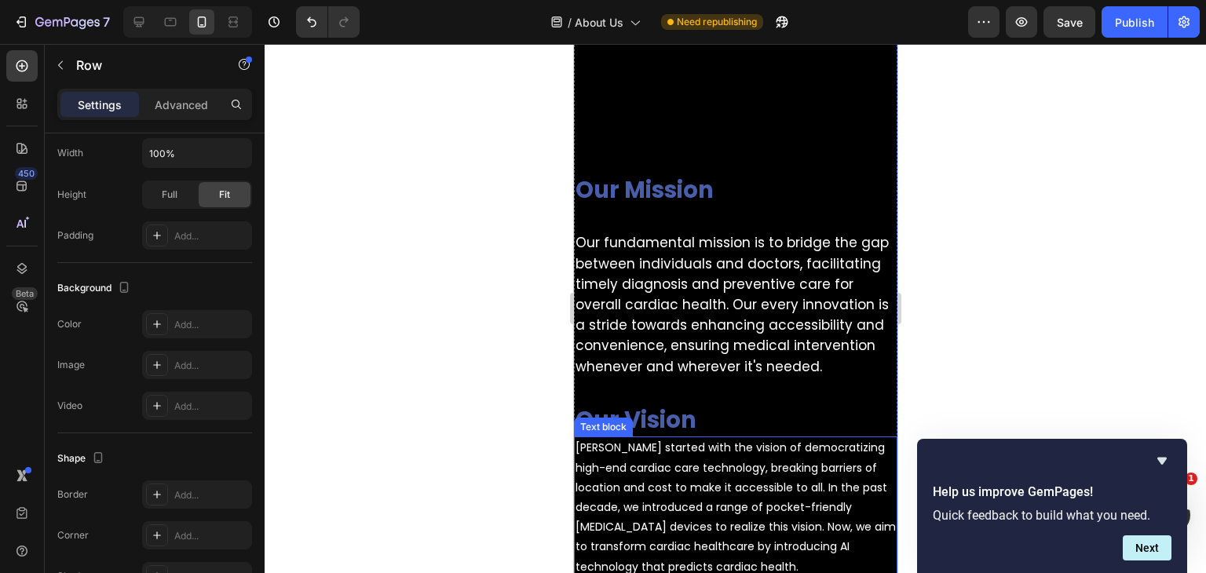
scroll to position [675, 0]
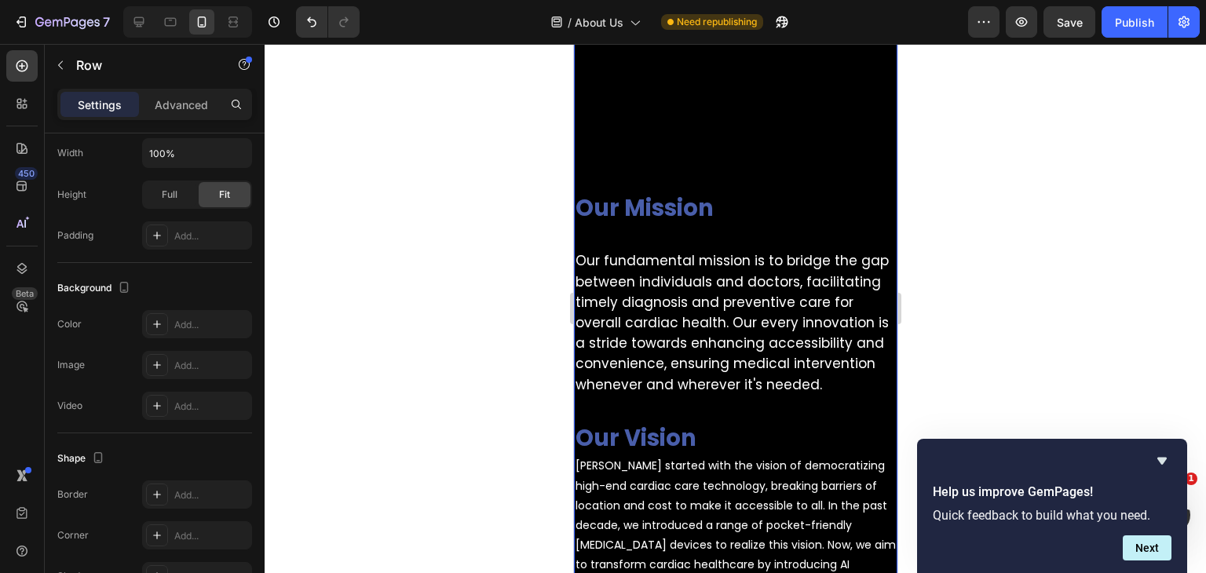
click at [636, 148] on div "Our Mission Heading Row Our fundamental mission is to bridge the gap between in…" at bounding box center [735, 339] width 324 height 605
click at [623, 157] on div "Our Mission Heading Row Our fundamental mission is to bridge the gap between in…" at bounding box center [735, 339] width 324 height 605
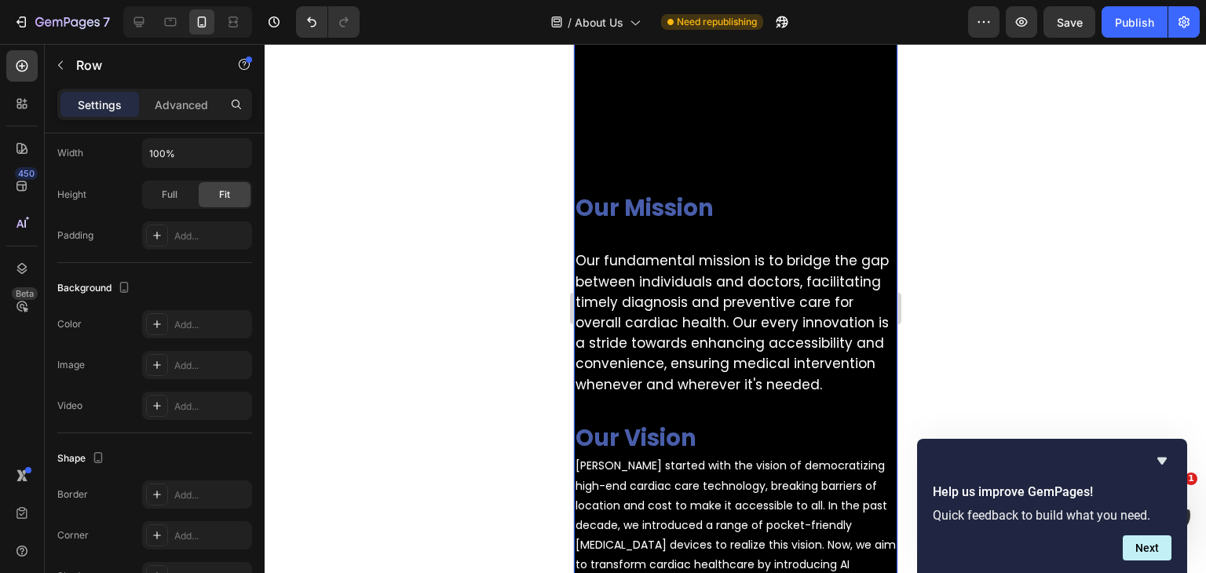
click at [623, 157] on div "Our Mission Heading Row Our fundamental mission is to bridge the gap between in…" at bounding box center [735, 339] width 324 height 605
click at [573, 203] on h2 "Our Mission" at bounding box center [735, 208] width 324 height 33
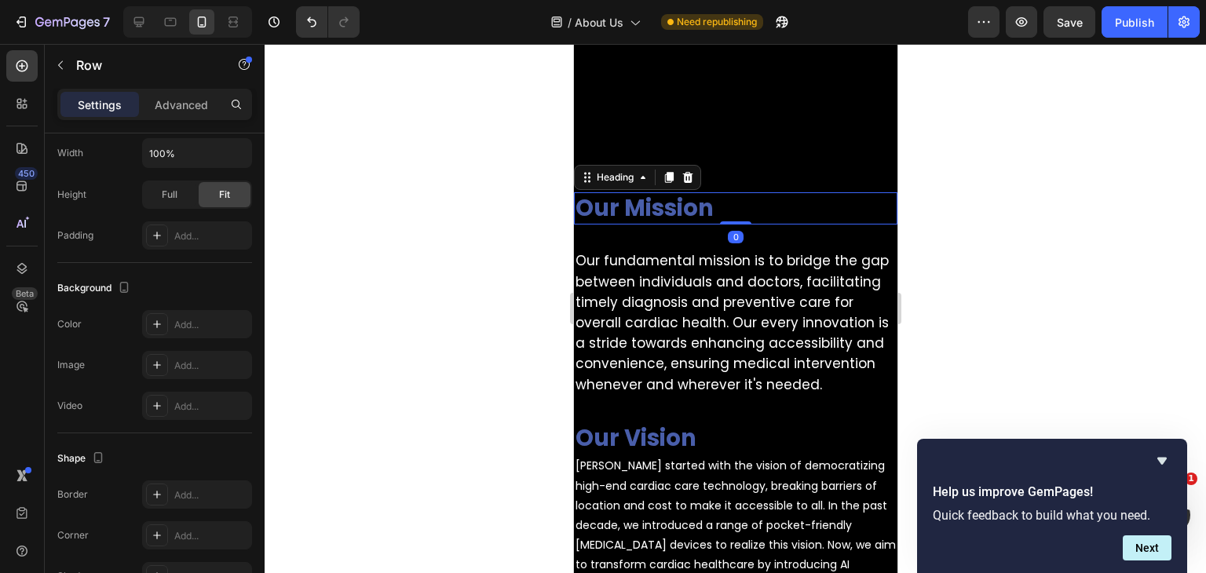
click at [573, 203] on h2 "Our Mission" at bounding box center [735, 208] width 324 height 33
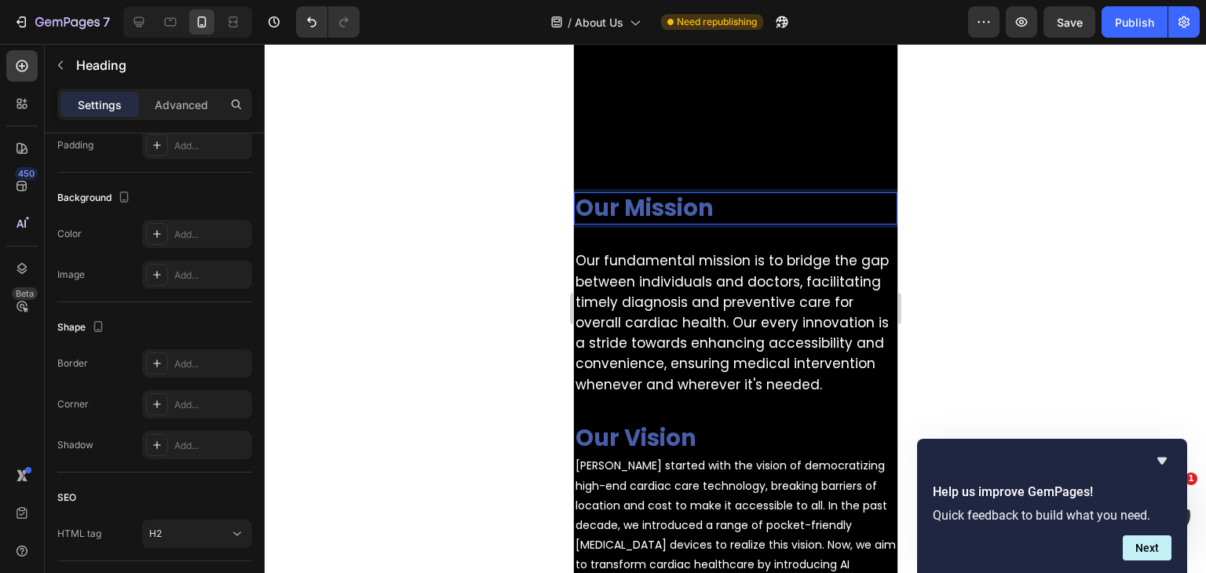
scroll to position [0, 0]
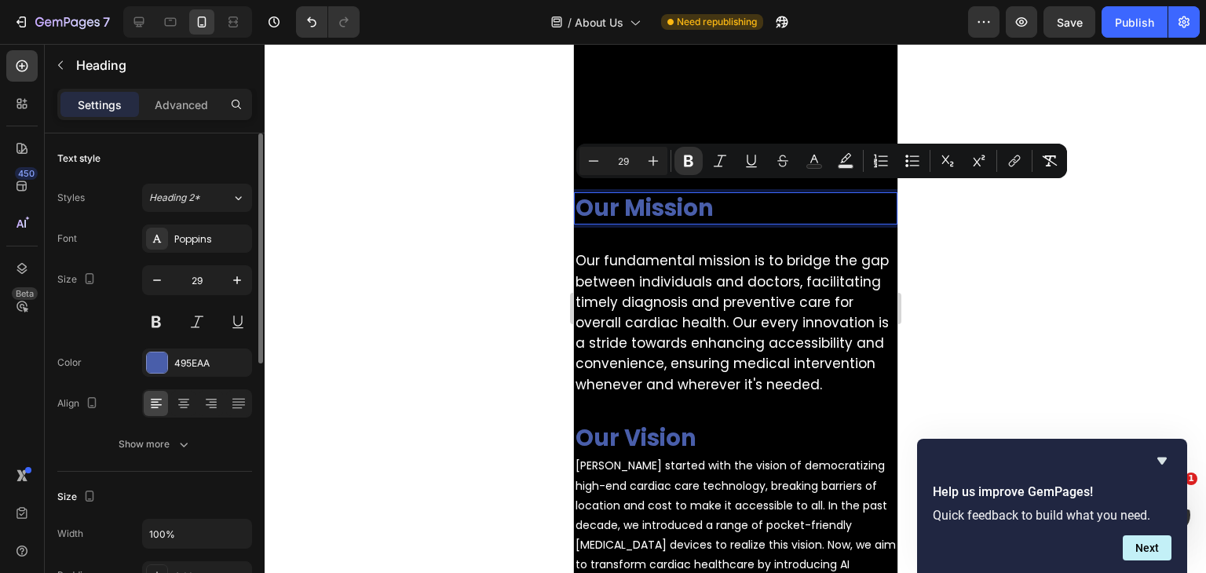
click at [573, 203] on h2 "Our Mission" at bounding box center [735, 208] width 324 height 33
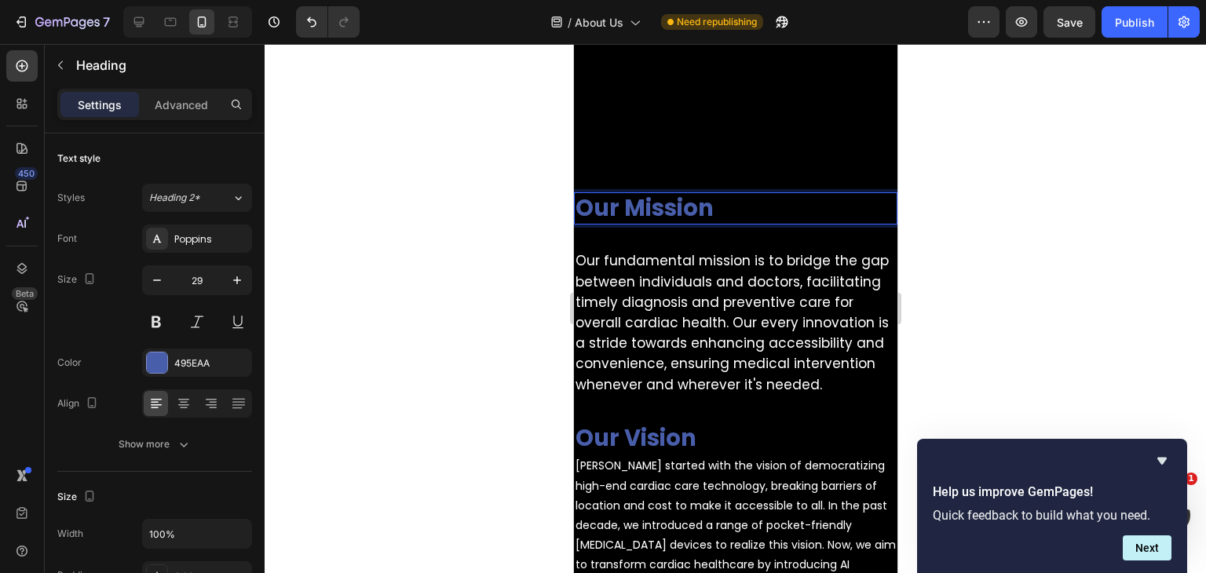
click at [744, 203] on p "Our Mission" at bounding box center [735, 209] width 320 height 30
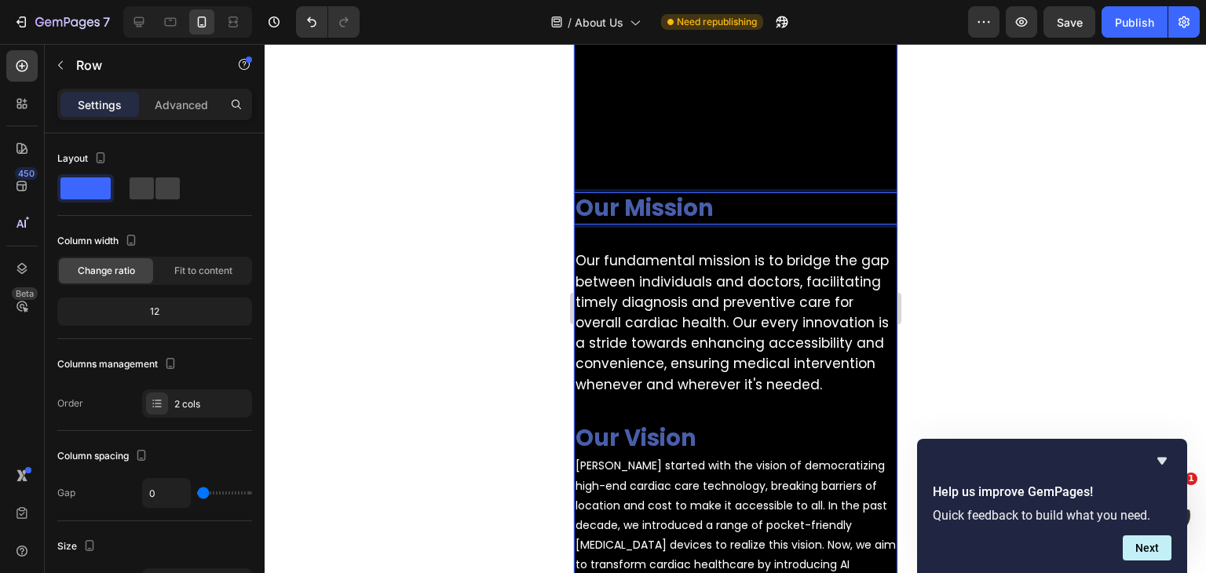
click at [657, 139] on div "Our Mission Heading 0 Row Our fundamental mission is to bridge the gap between …" at bounding box center [735, 339] width 324 height 605
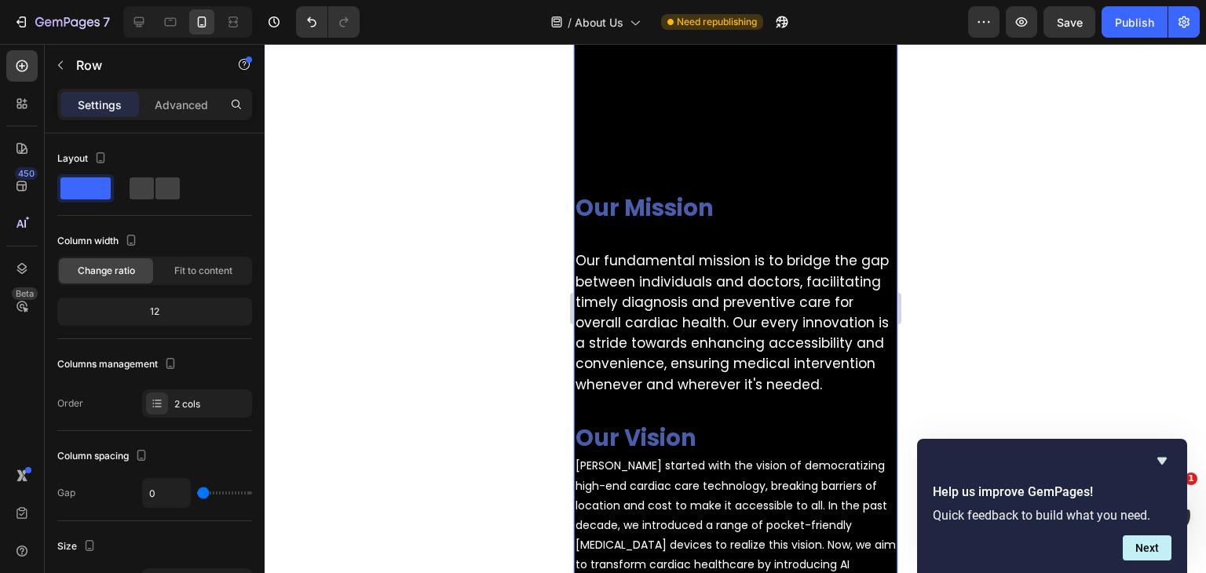
click at [657, 139] on div "⁠⁠⁠⁠⁠⁠⁠ Our Mission Heading Row Our fundamental mission is to bridge the gap be…" at bounding box center [735, 339] width 324 height 605
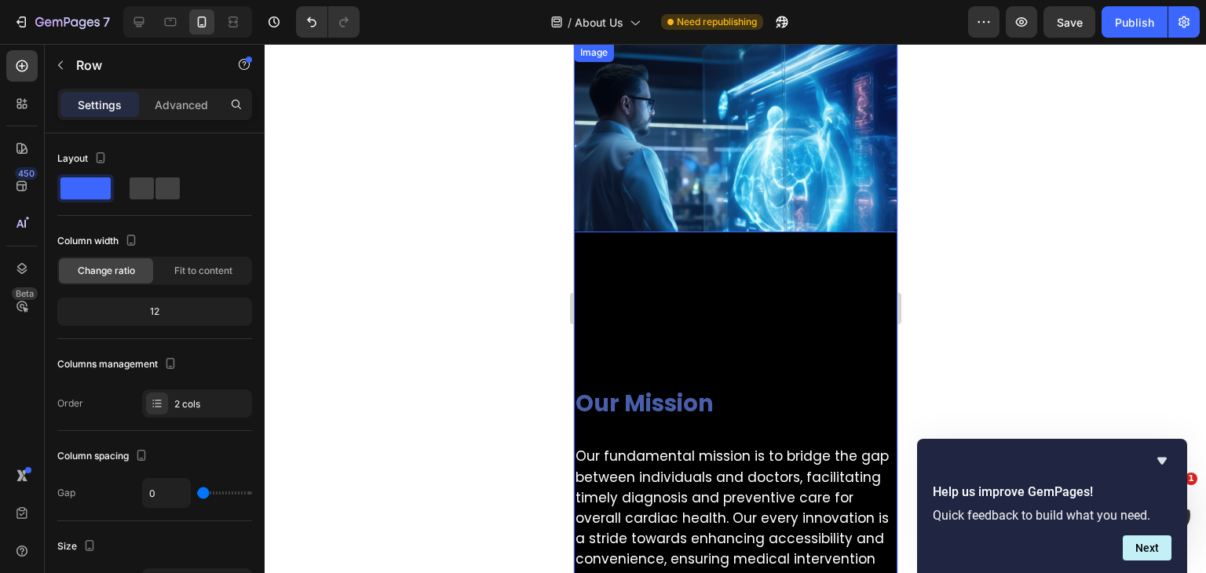
scroll to position [439, 0]
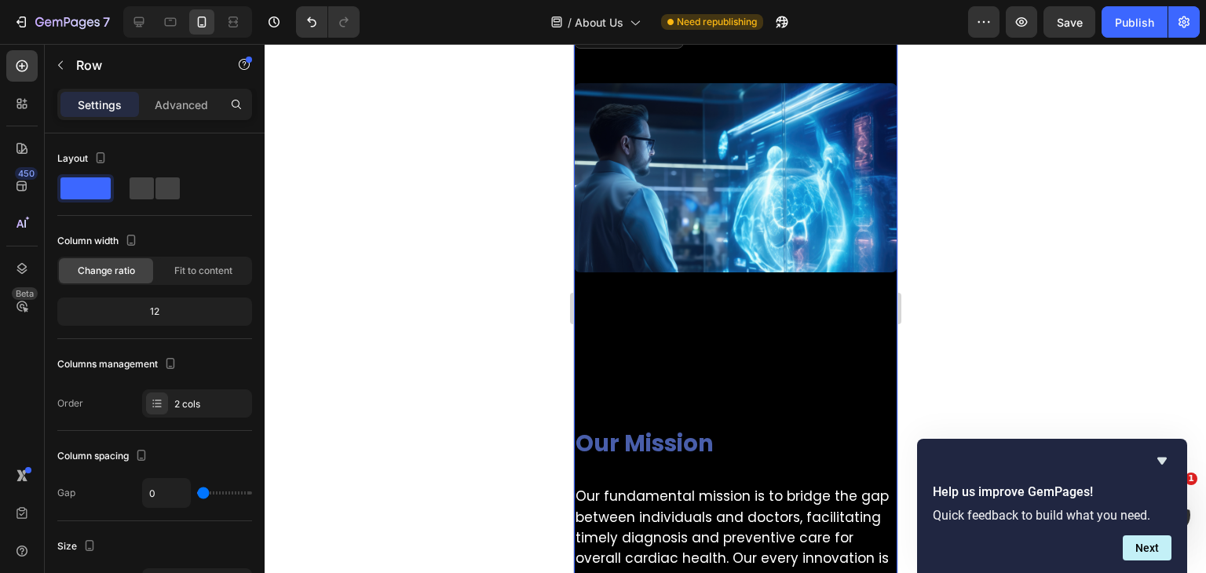
click at [637, 324] on div "⁠⁠⁠⁠⁠⁠⁠ Our Mission Heading Row Our fundamental mission is to bridge the gap be…" at bounding box center [735, 575] width 324 height 605
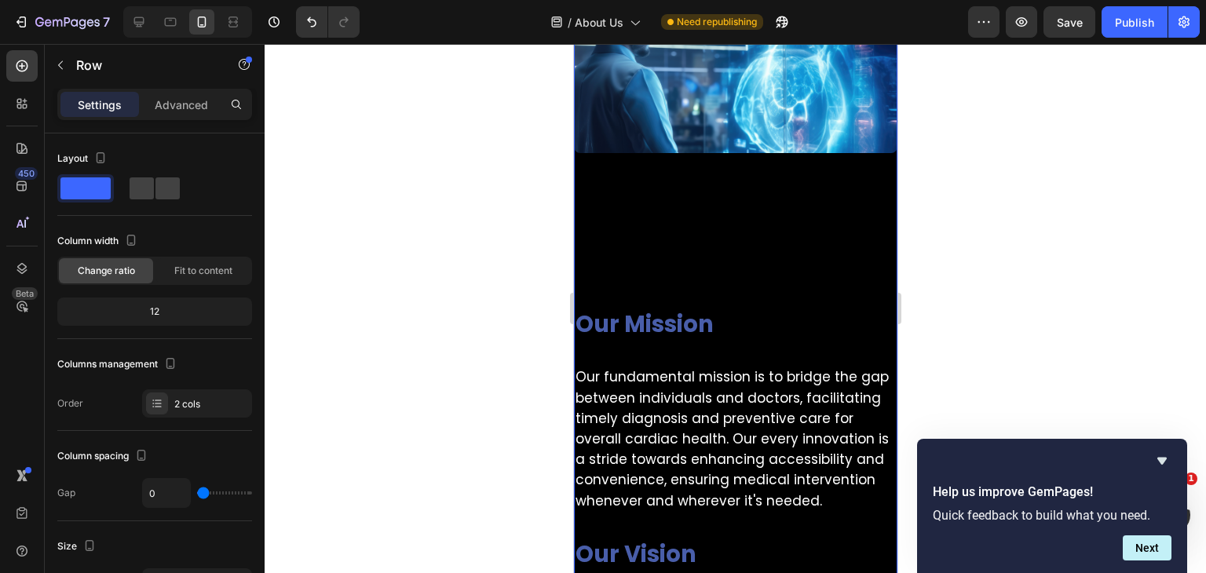
scroll to position [596, 0]
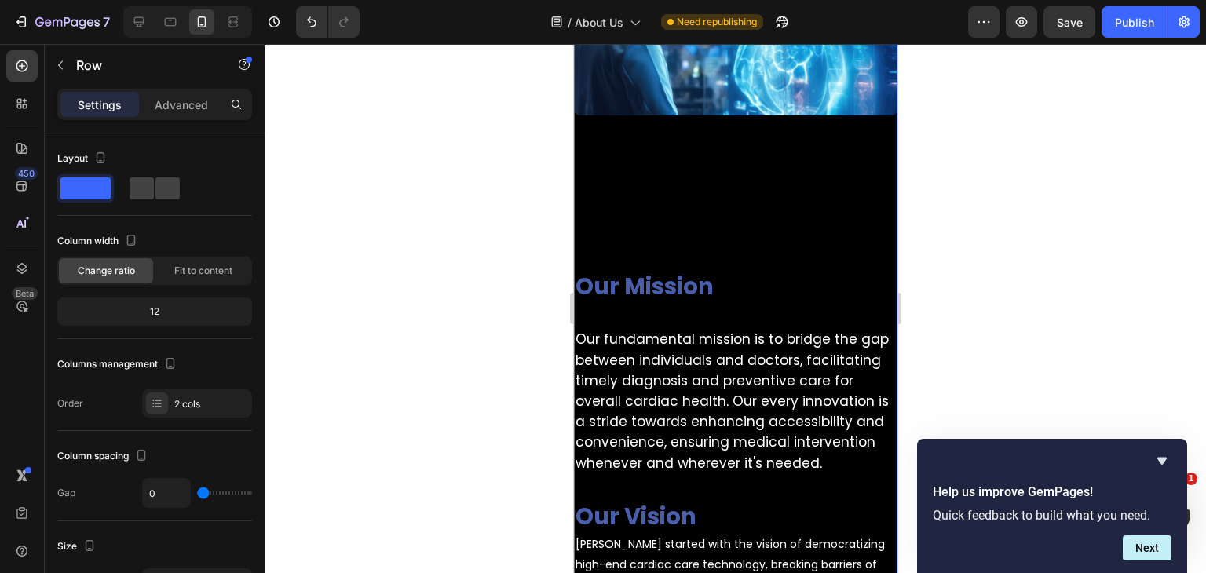
click at [726, 245] on div "⁠⁠⁠⁠⁠⁠⁠ Our Mission Heading Row Our fundamental mission is to bridge the gap be…" at bounding box center [735, 417] width 324 height 605
click at [727, 245] on div "⁠⁠⁠⁠⁠⁠⁠ Our Mission Heading Row Our fundamental mission is to bridge the gap be…" at bounding box center [735, 417] width 324 height 605
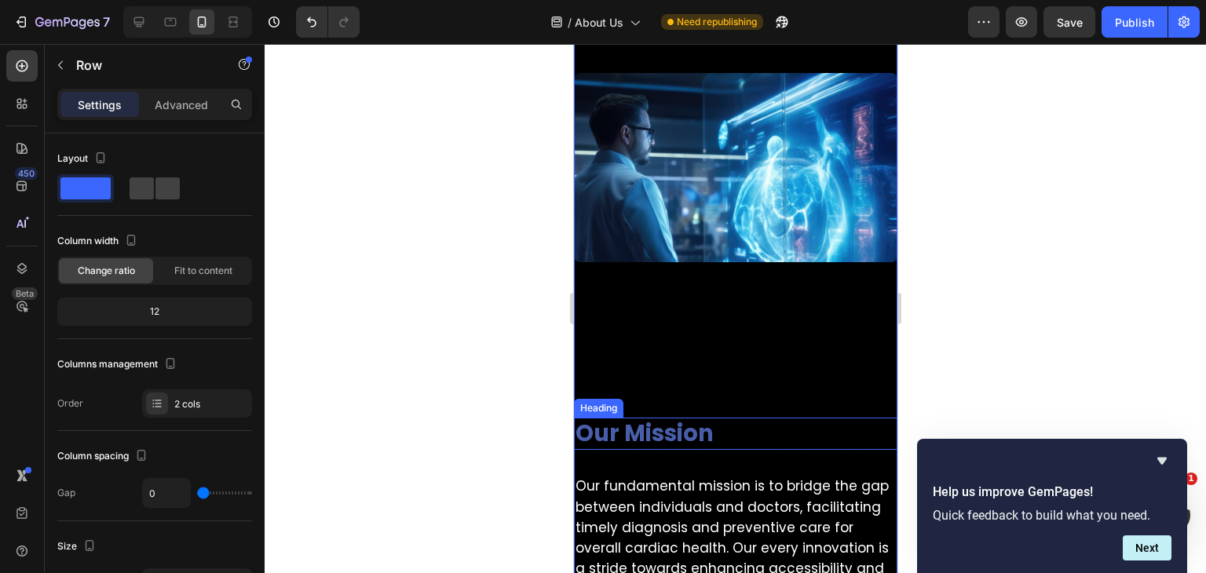
scroll to position [439, 0]
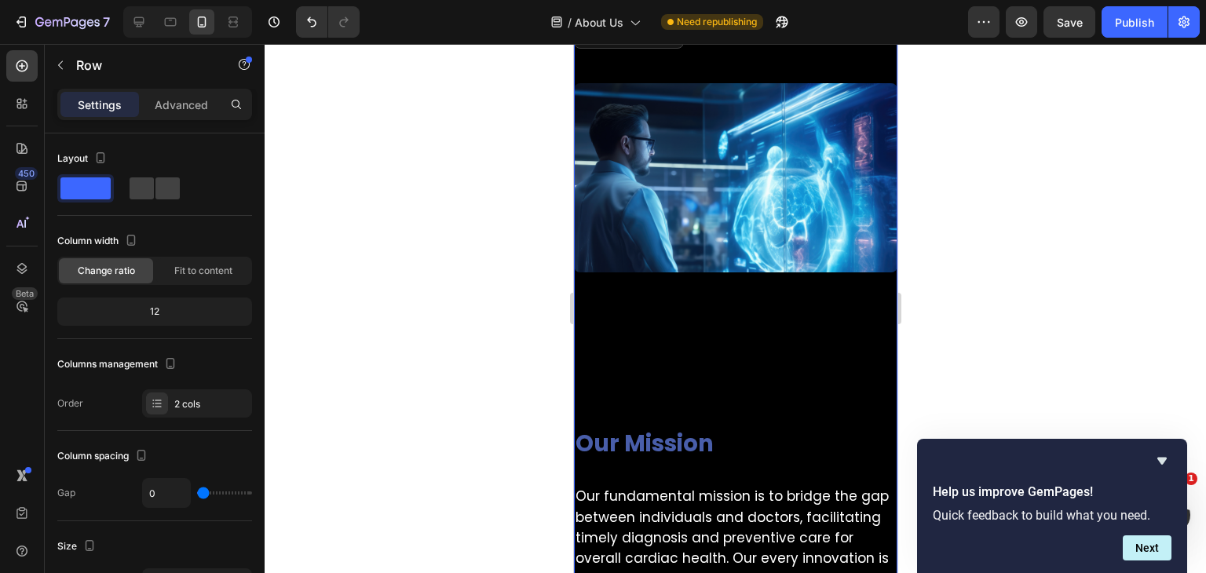
click at [646, 320] on div "⁠⁠⁠⁠⁠⁠⁠ Our Mission Heading Row Our fundamental mission is to bridge the gap be…" at bounding box center [735, 575] width 324 height 605
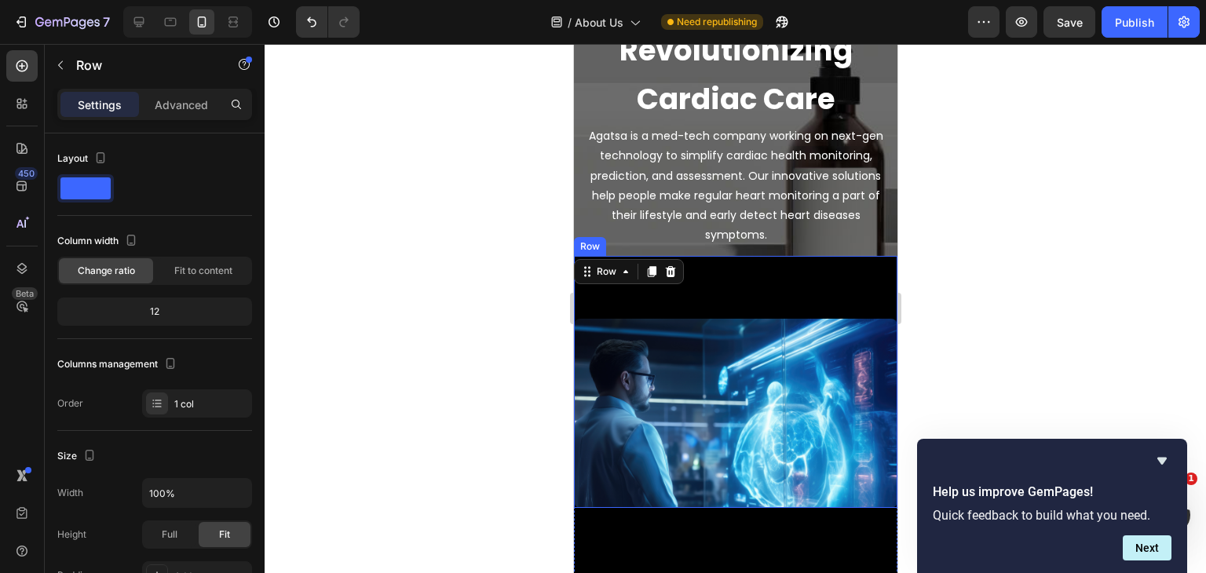
click at [811, 284] on div "Image" at bounding box center [735, 382] width 324 height 252
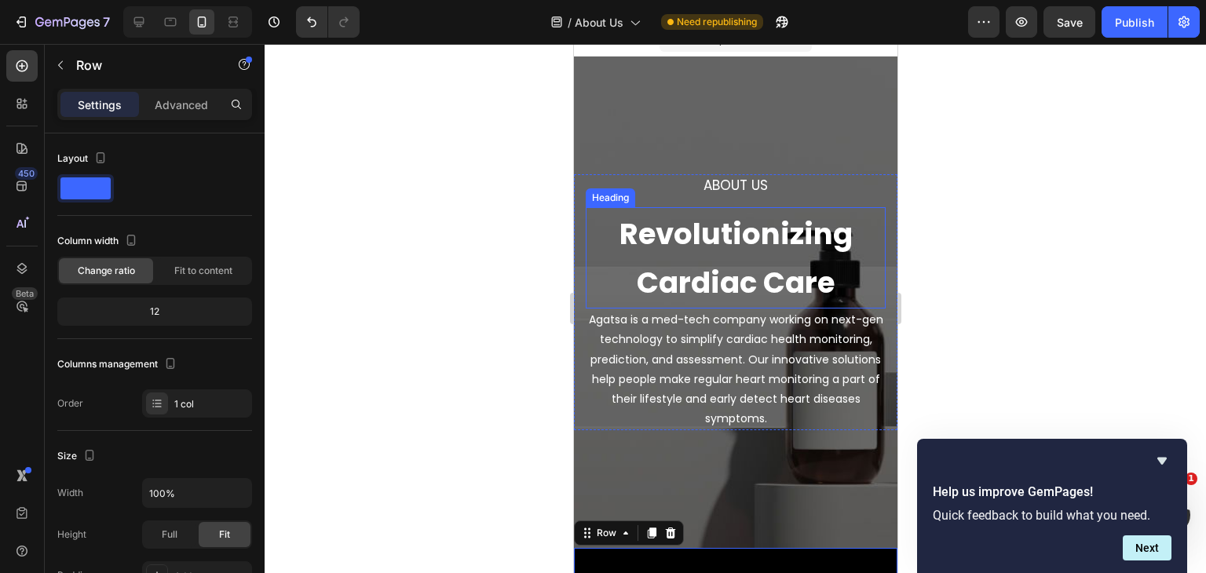
scroll to position [0, 0]
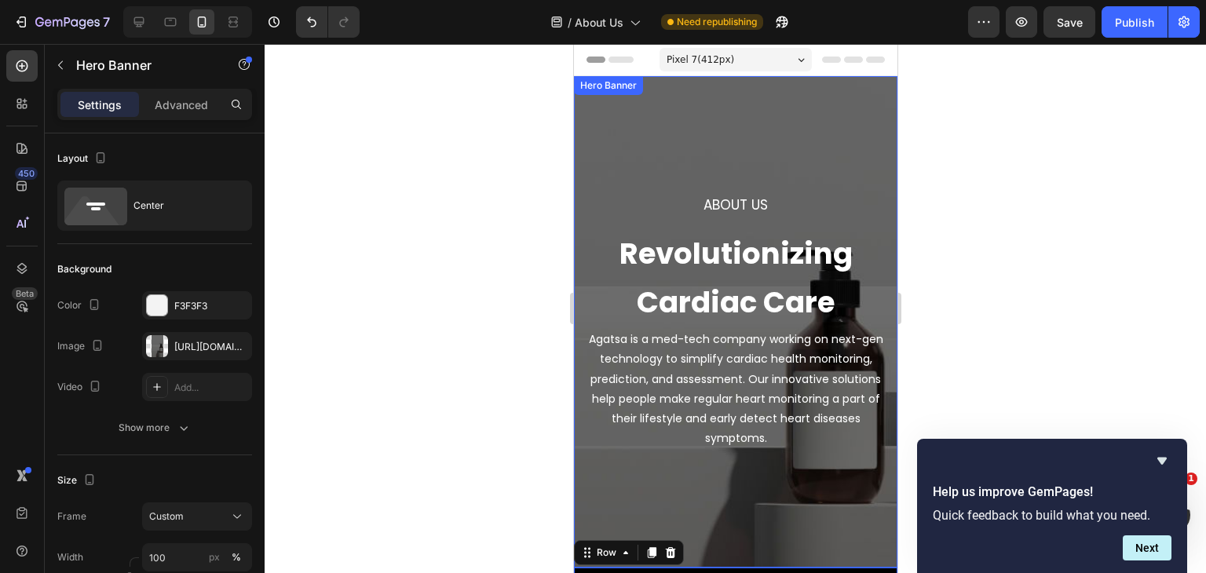
click at [716, 121] on div "About Us Heading Revolutionizing Cardiac Care Heading Agatsa is a med-tech comp…" at bounding box center [735, 322] width 324 height 492
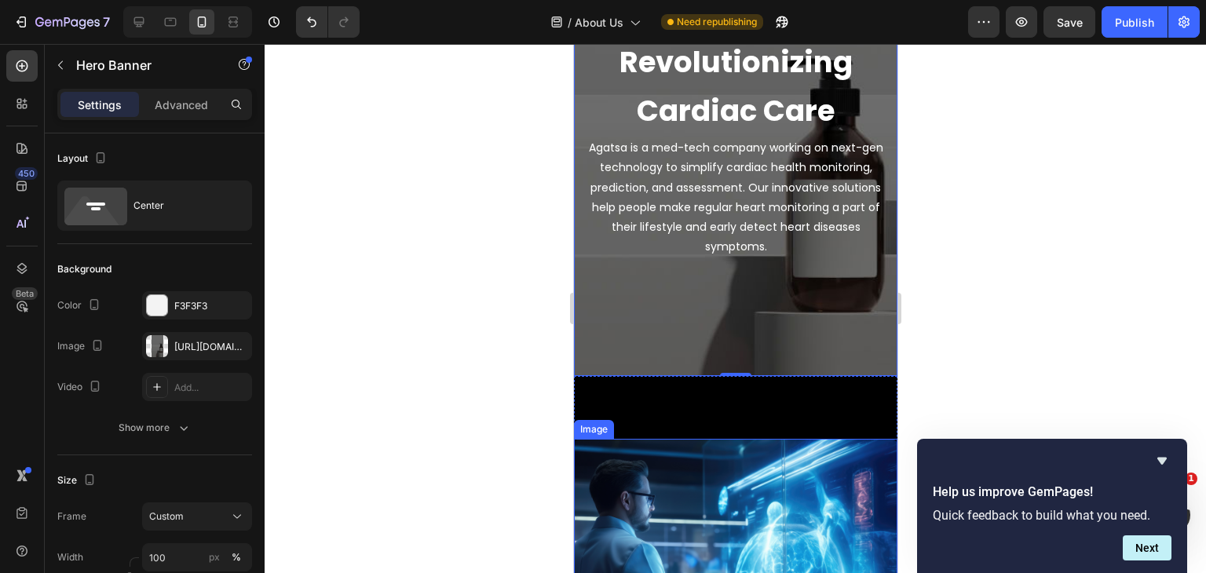
scroll to position [157, 0]
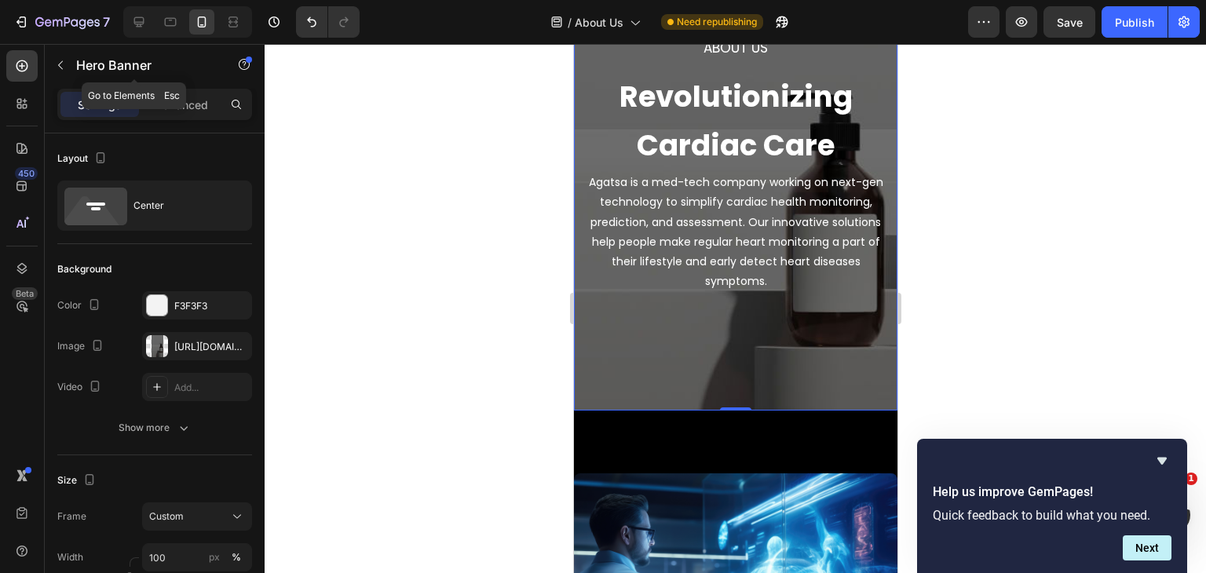
click at [167, 87] on div "Hero Banner" at bounding box center [134, 66] width 179 height 45
click at [188, 113] on div "Advanced" at bounding box center [181, 104] width 79 height 25
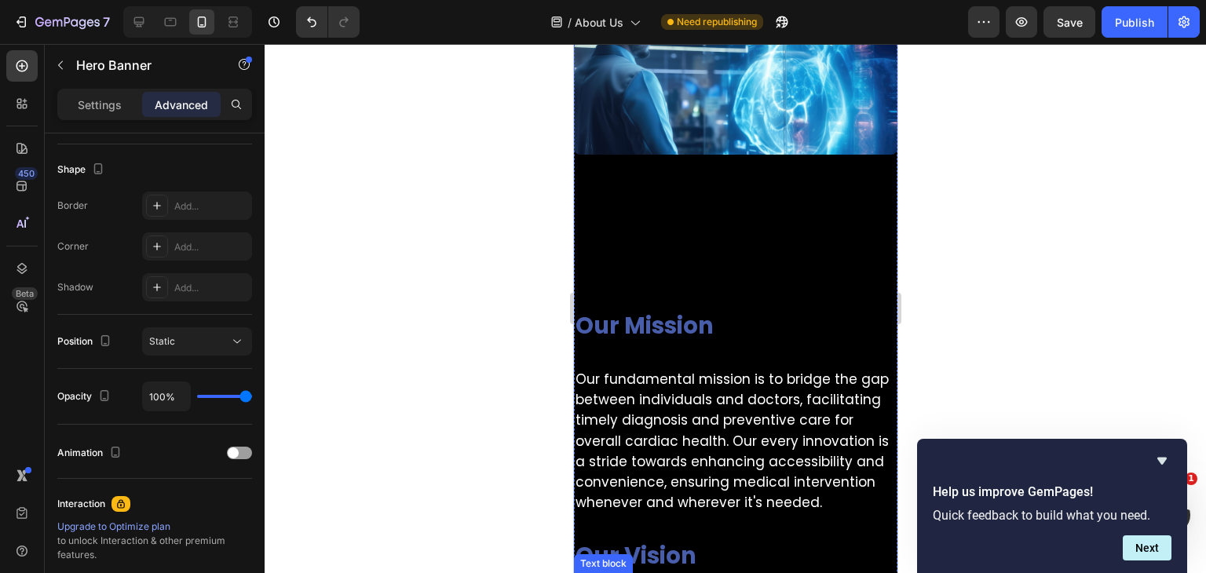
scroll to position [628, 0]
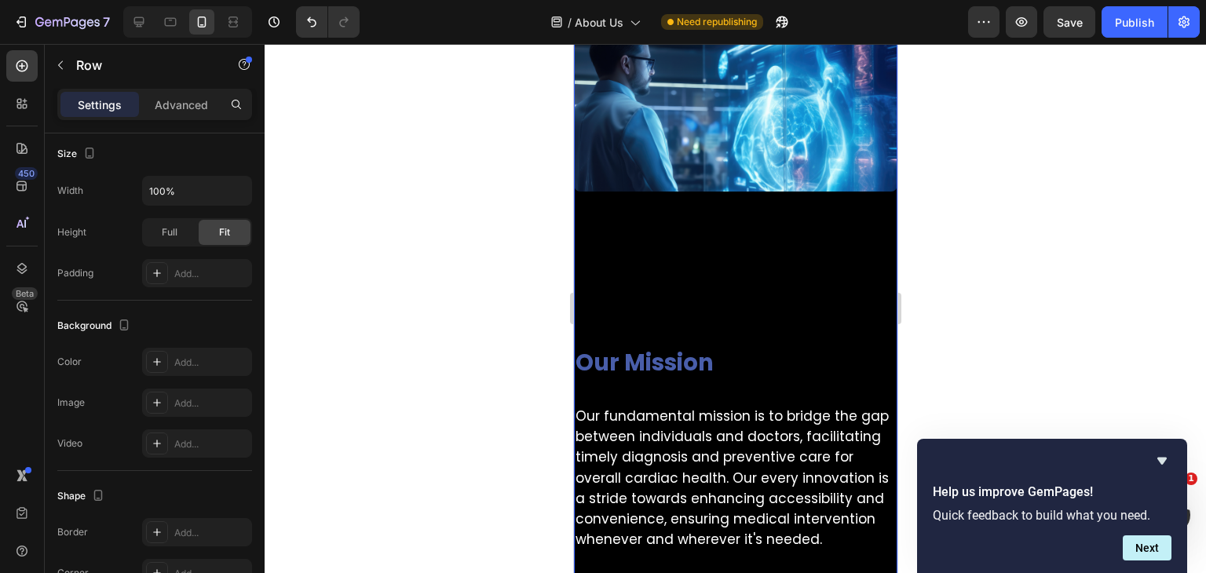
click at [646, 393] on div "⁠⁠⁠⁠⁠⁠⁠ Our Mission Heading Row Our fundamental mission is to bridge the gap be…" at bounding box center [735, 494] width 324 height 605
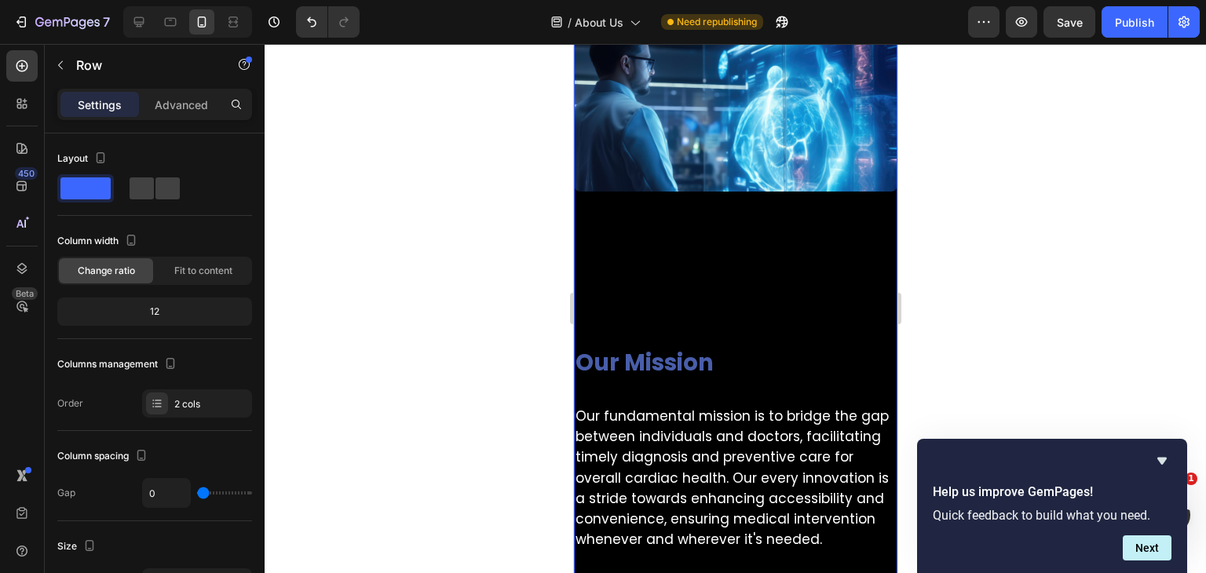
click at [646, 393] on div "⁠⁠⁠⁠⁠⁠⁠ Our Mission Heading Row Our fundamental mission is to bridge the gap be…" at bounding box center [735, 494] width 324 height 605
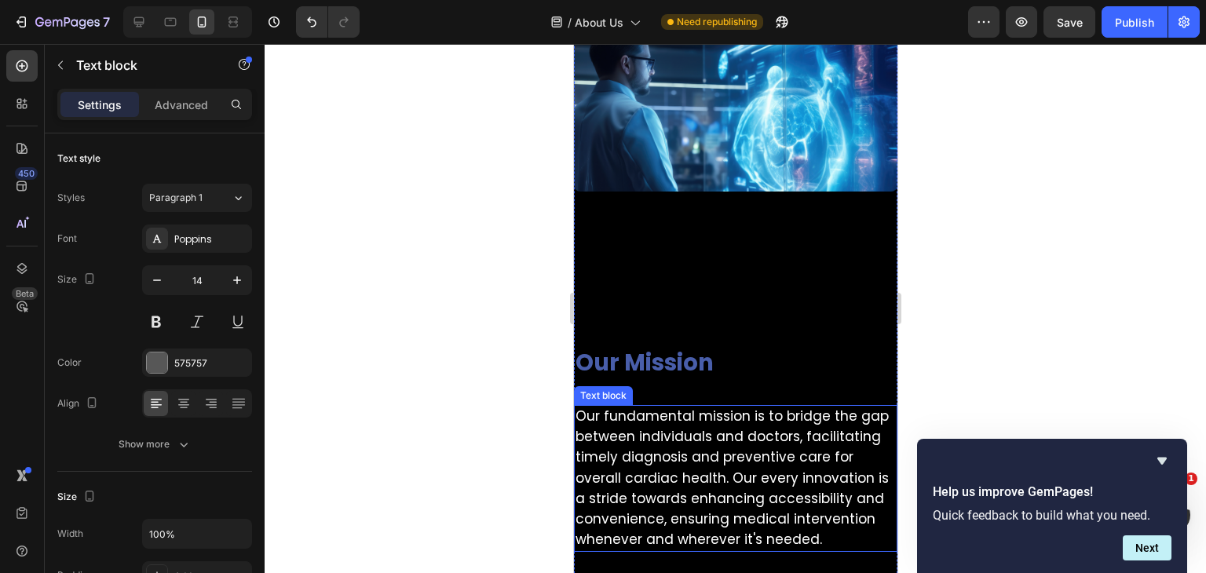
click at [579, 412] on span "Our fundamental mission is to bridge the gap between individuals and doctors, f…" at bounding box center [731, 478] width 313 height 142
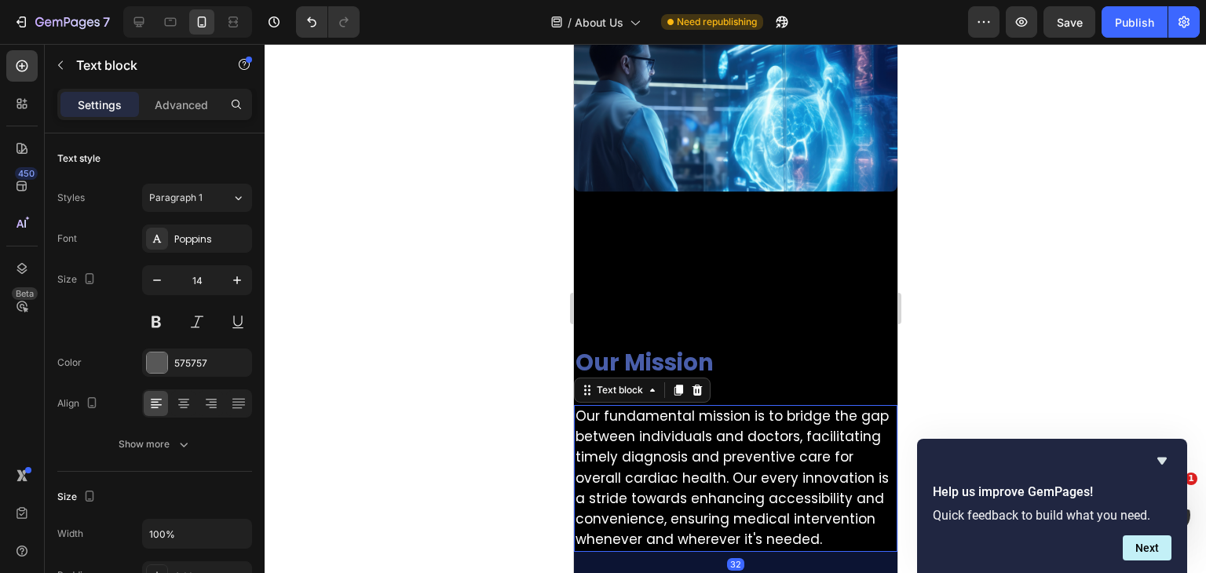
click at [576, 408] on span "Our fundamental mission is to bridge the gap between individuals and doctors, f…" at bounding box center [731, 478] width 313 height 142
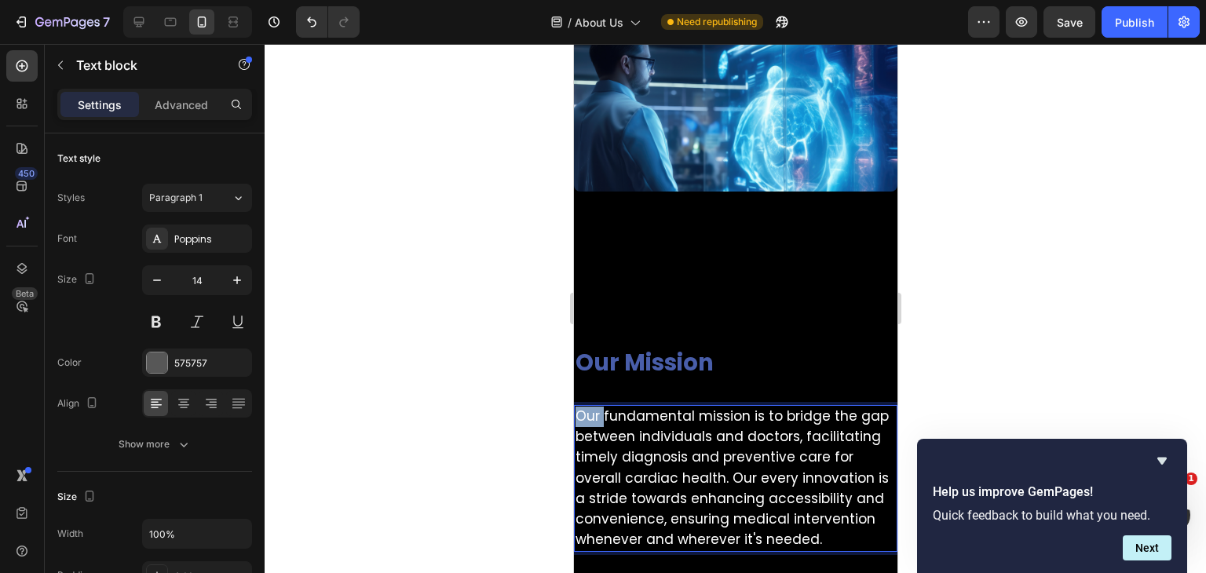
click at [576, 408] on span "Our fundamental mission is to bridge the gap between individuals and doctors, f…" at bounding box center [731, 478] width 313 height 142
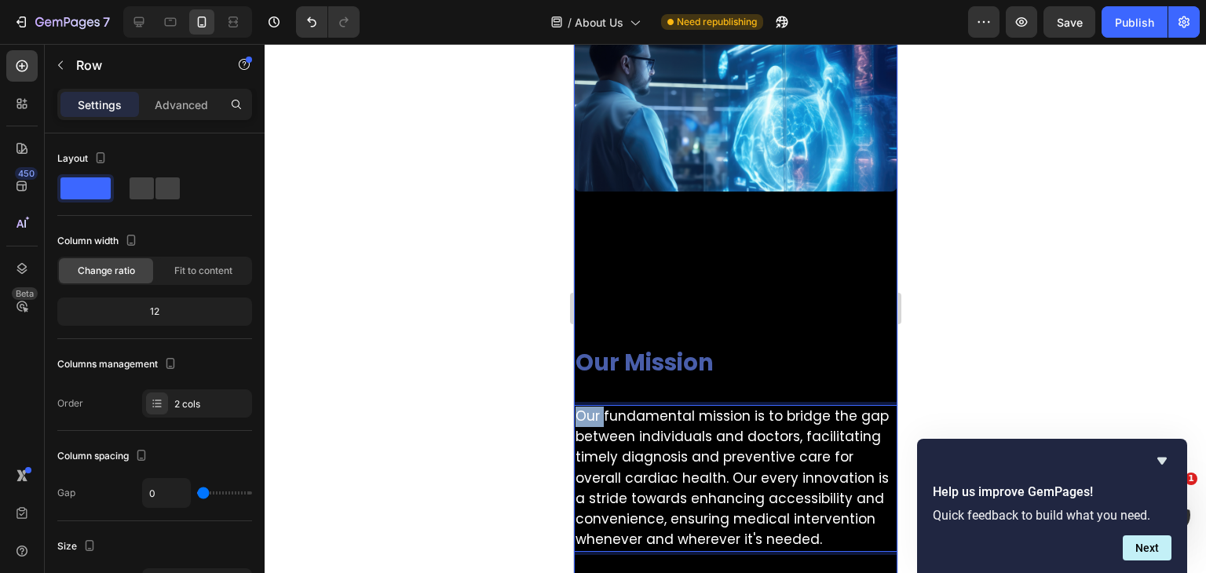
click at [625, 262] on div "⁠⁠⁠⁠⁠⁠⁠ Our Mission Heading Row Our fundamental mission is to bridge the gap be…" at bounding box center [735, 494] width 324 height 605
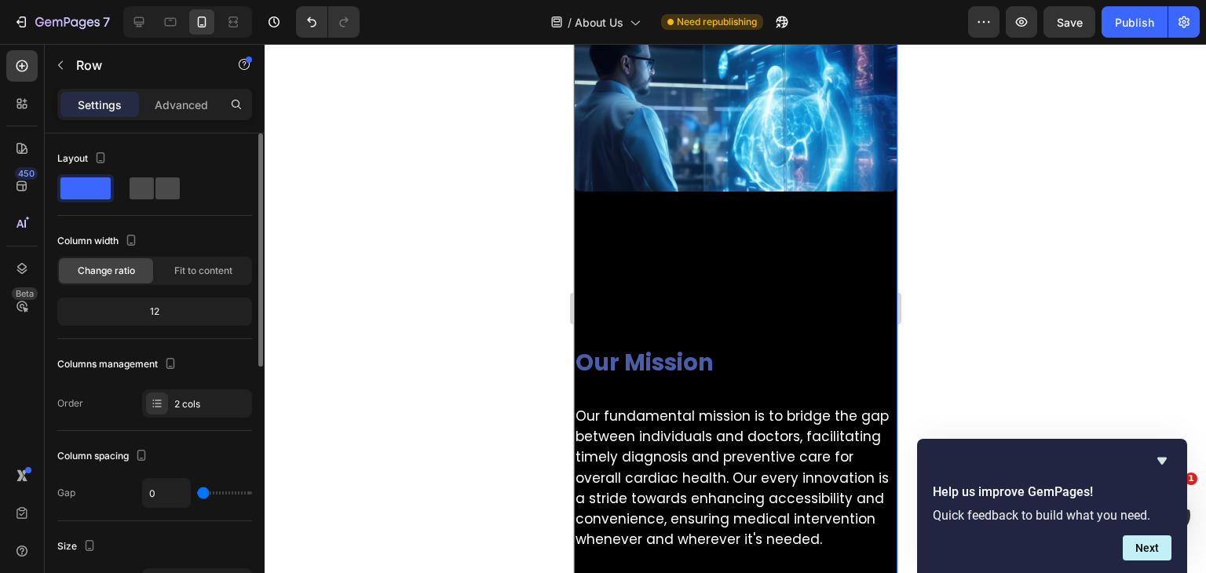
click at [152, 188] on span at bounding box center [142, 189] width 24 height 22
type input "62"
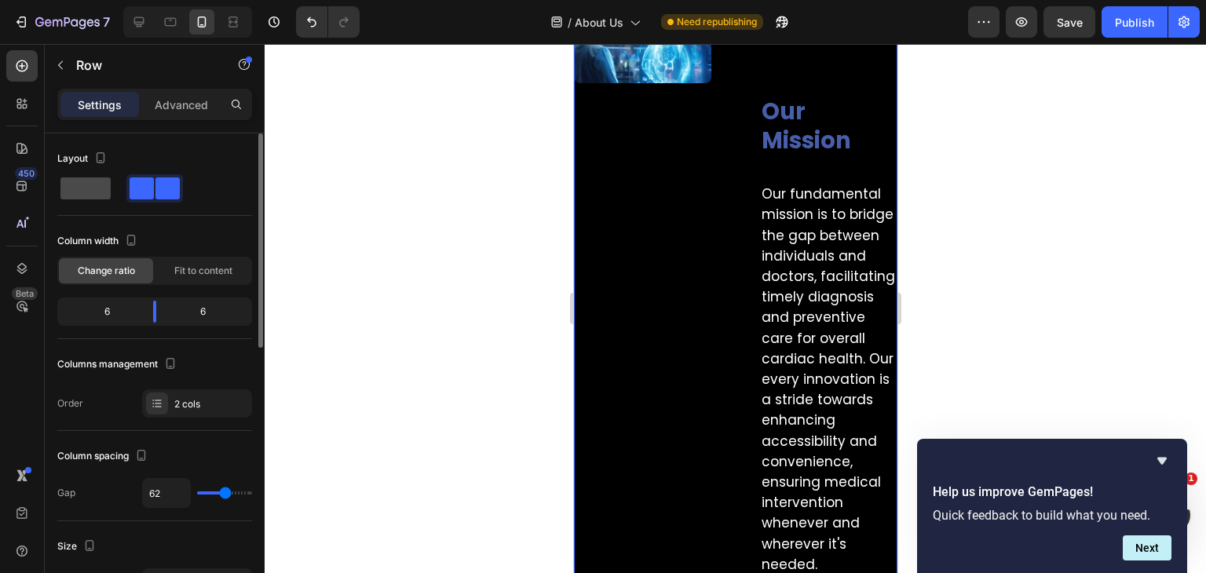
click at [71, 185] on span at bounding box center [85, 189] width 50 height 22
type input "0"
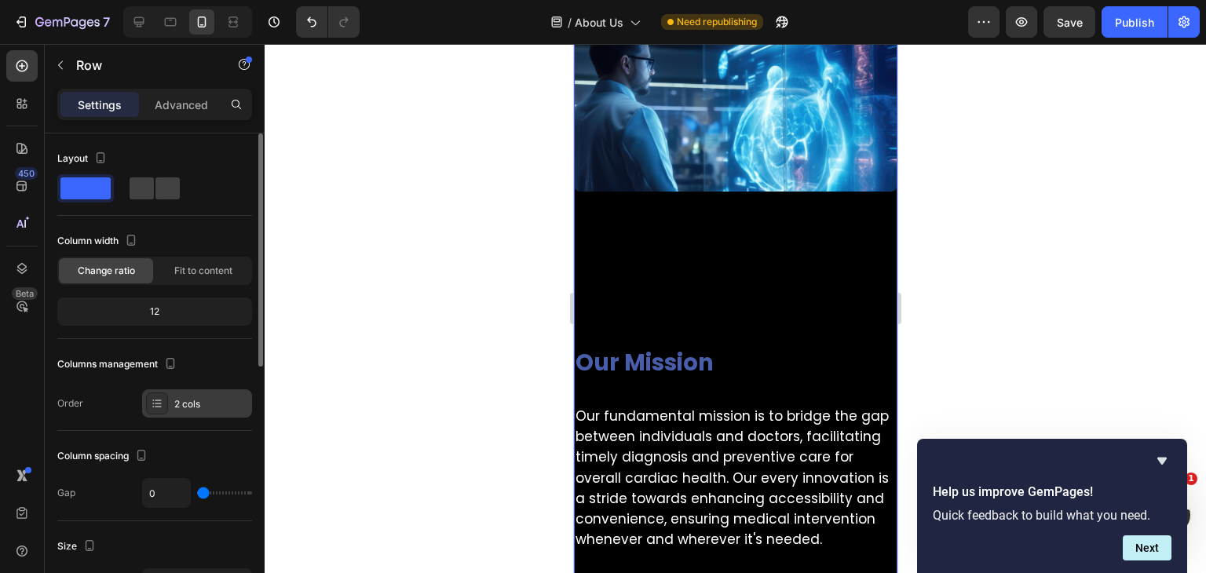
click at [192, 408] on div "2 cols" at bounding box center [211, 404] width 74 height 14
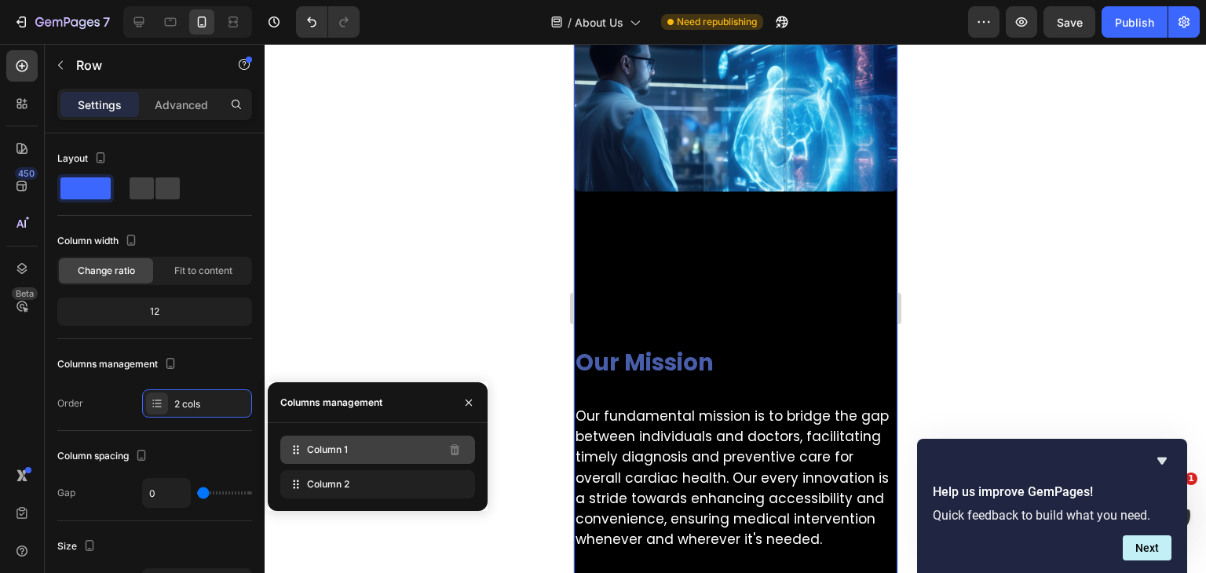
click at [371, 459] on div "Column 1" at bounding box center [377, 450] width 195 height 28
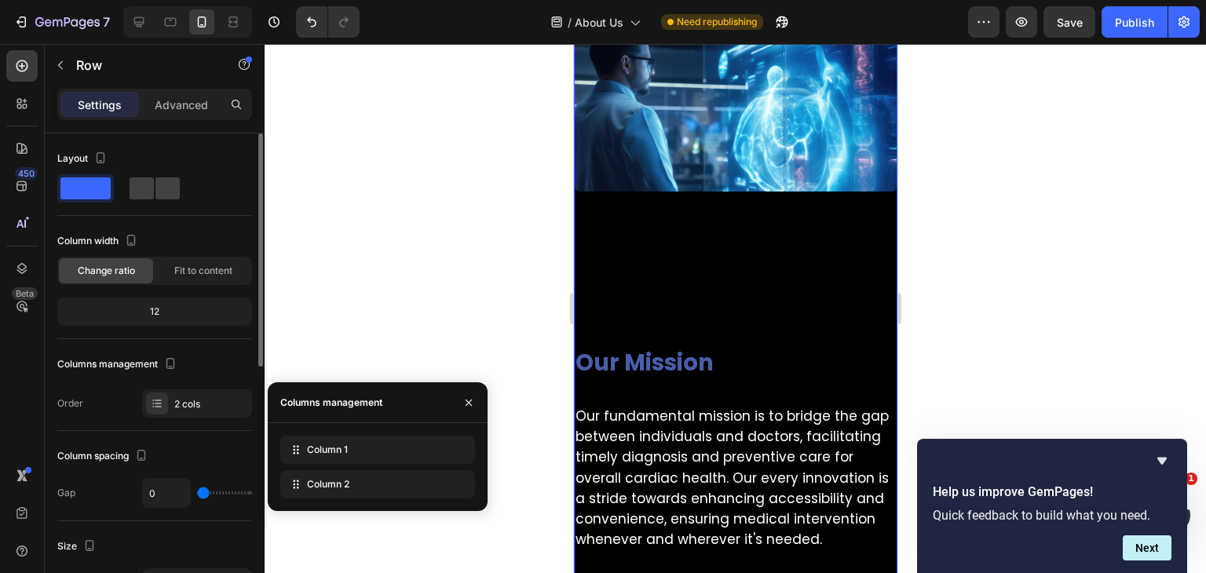
click at [119, 401] on div "Order 2 cols" at bounding box center [154, 404] width 195 height 28
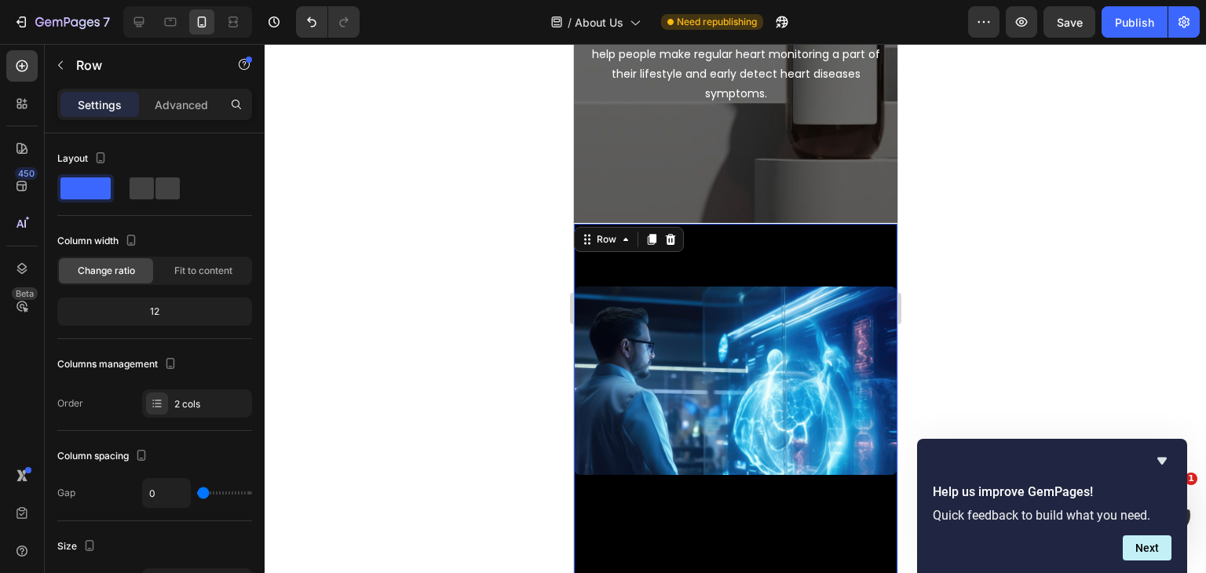
scroll to position [314, 0]
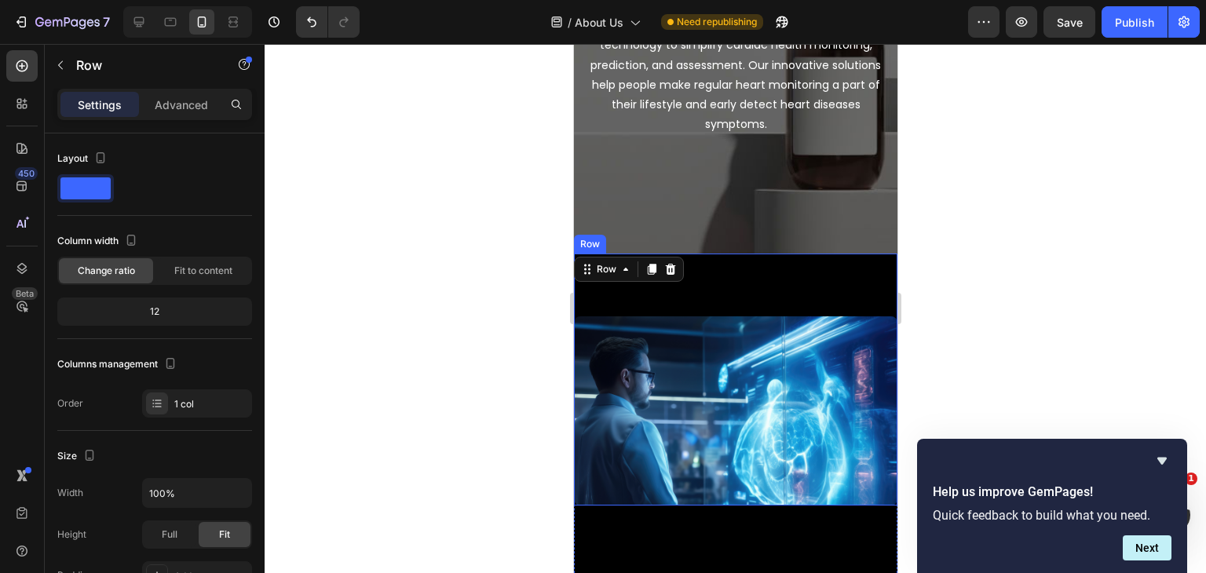
click at [798, 276] on div "Image" at bounding box center [735, 380] width 324 height 252
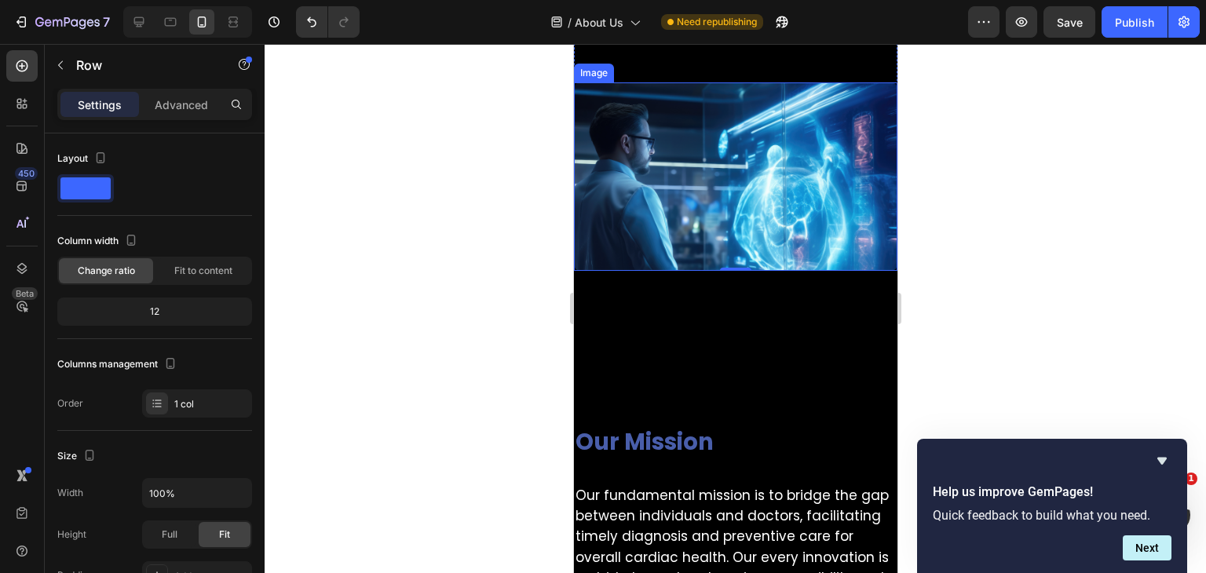
scroll to position [550, 0]
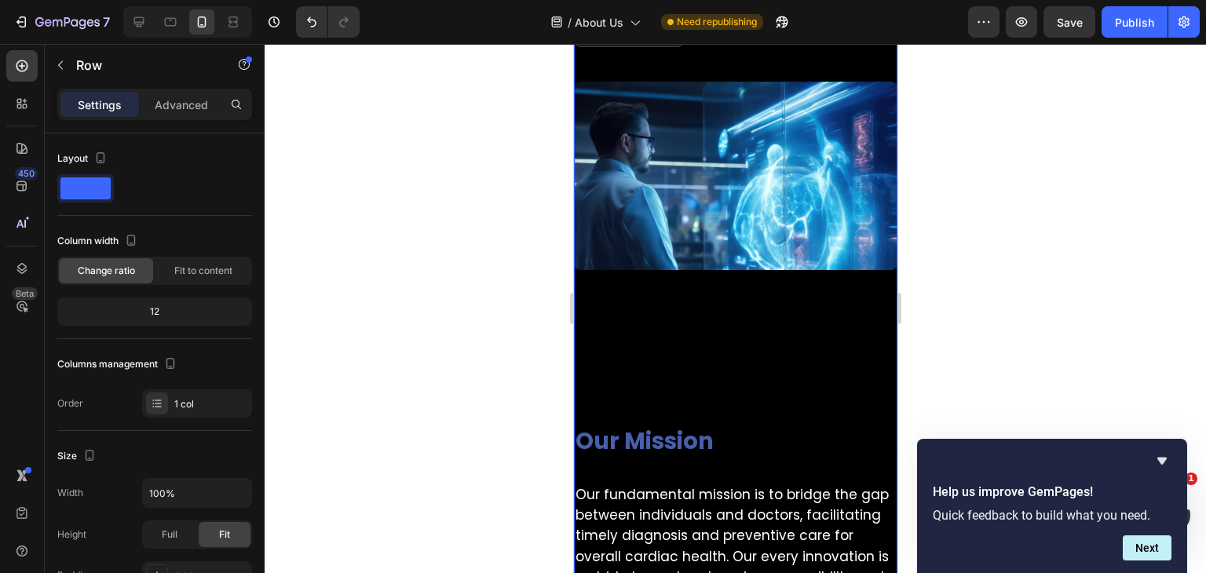
click at [678, 327] on div "⁠⁠⁠⁠⁠⁠⁠ Our Mission Heading Row Our fundamental mission is to bridge the gap be…" at bounding box center [735, 572] width 324 height 605
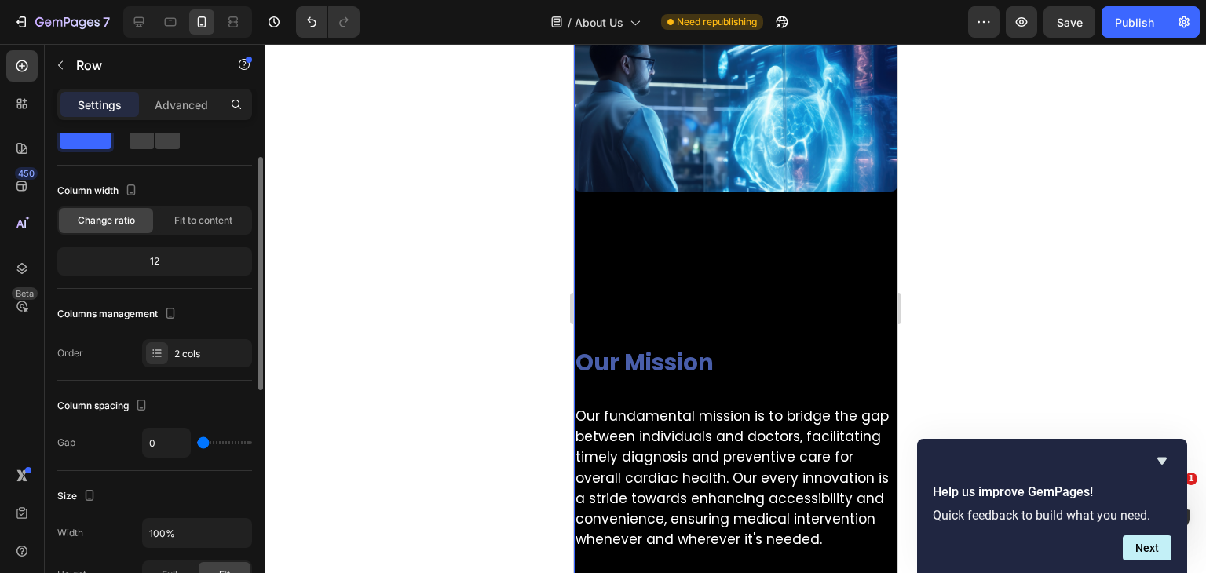
scroll to position [0, 0]
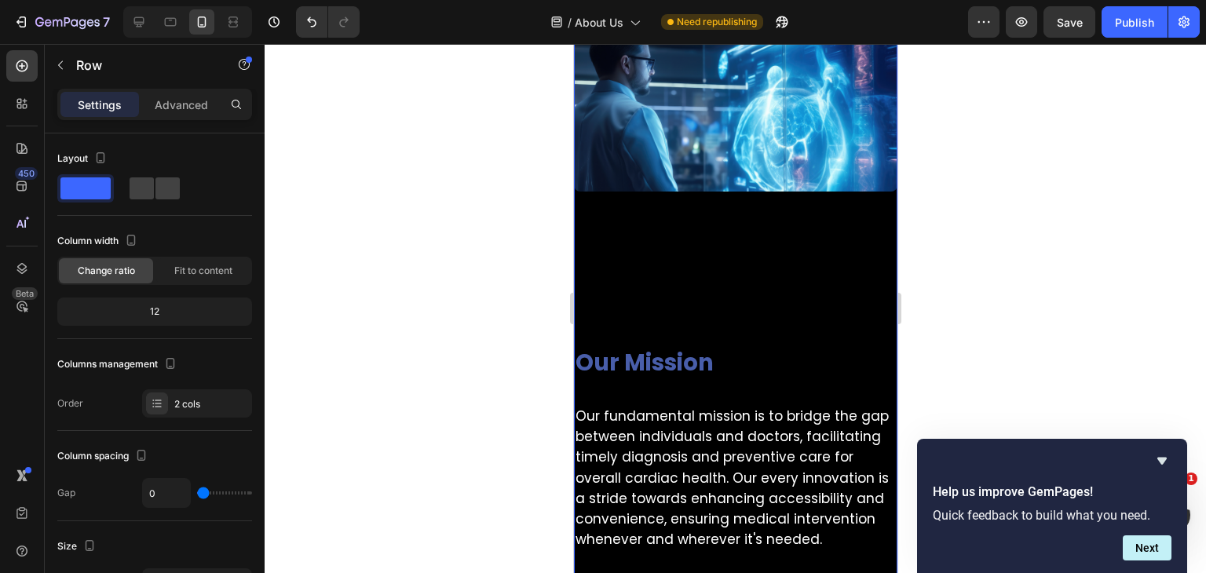
click at [596, 196] on div "⁠⁠⁠⁠⁠⁠⁠ Our Mission Heading Row Our fundamental mission is to bridge the gap be…" at bounding box center [735, 494] width 324 height 605
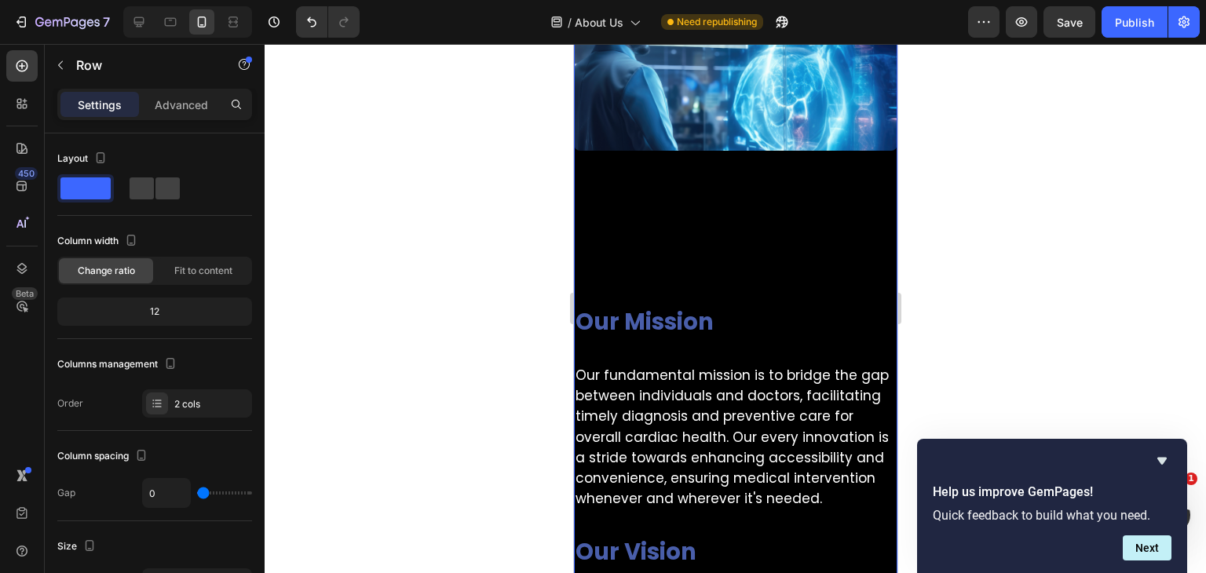
scroll to position [628, 0]
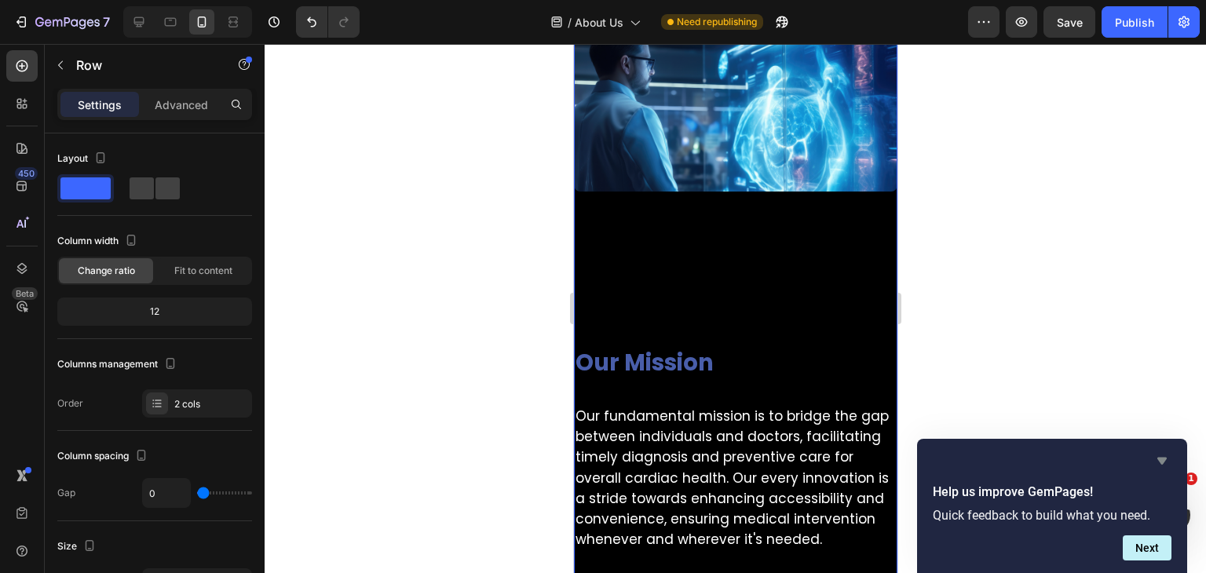
click at [1165, 462] on icon "Hide survey" at bounding box center [1162, 461] width 19 height 19
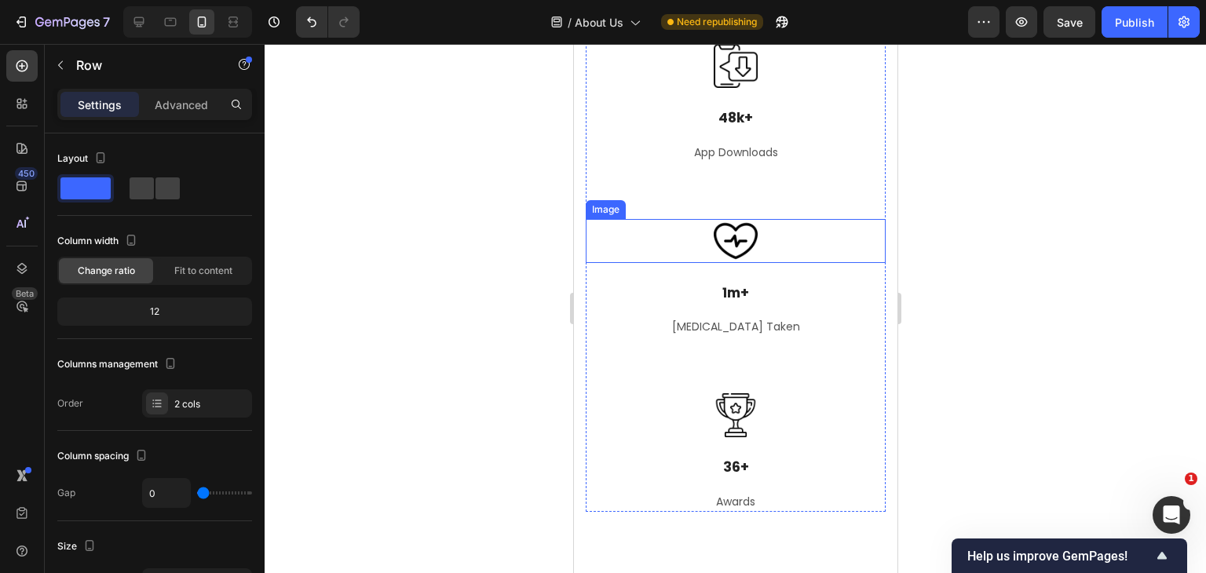
scroll to position [1806, 0]
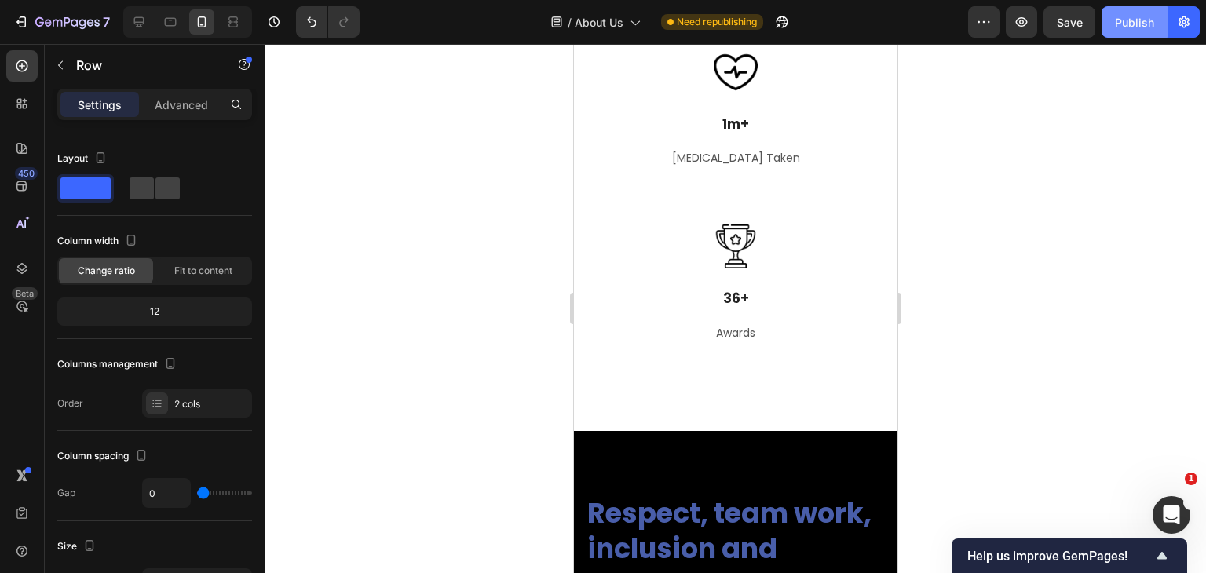
click at [1133, 31] on button "Publish" at bounding box center [1135, 21] width 66 height 31
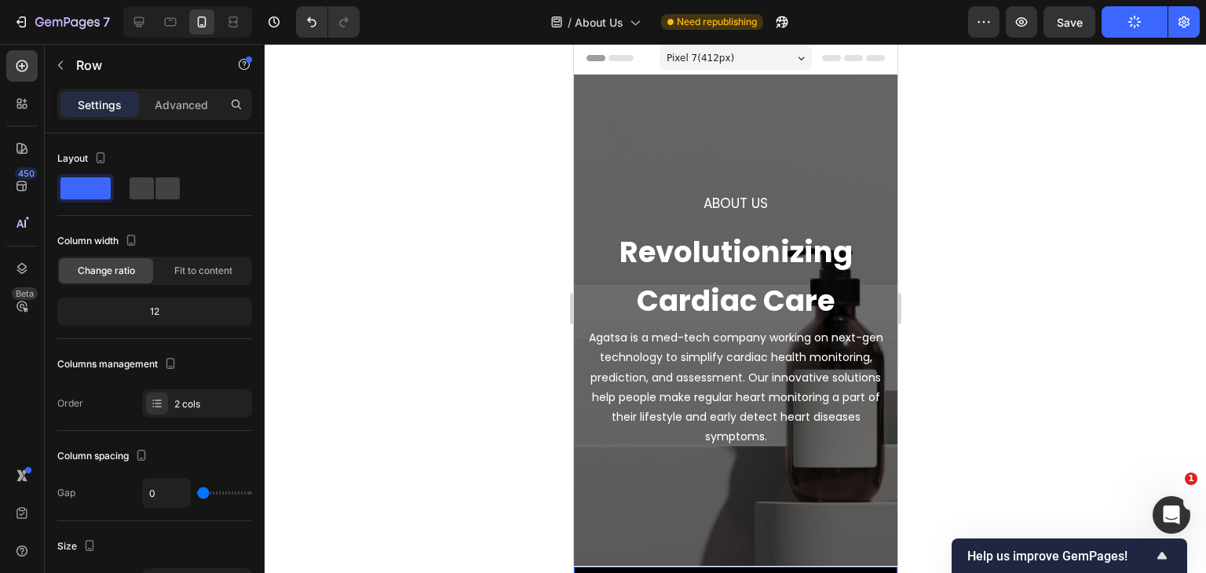
scroll to position [0, 0]
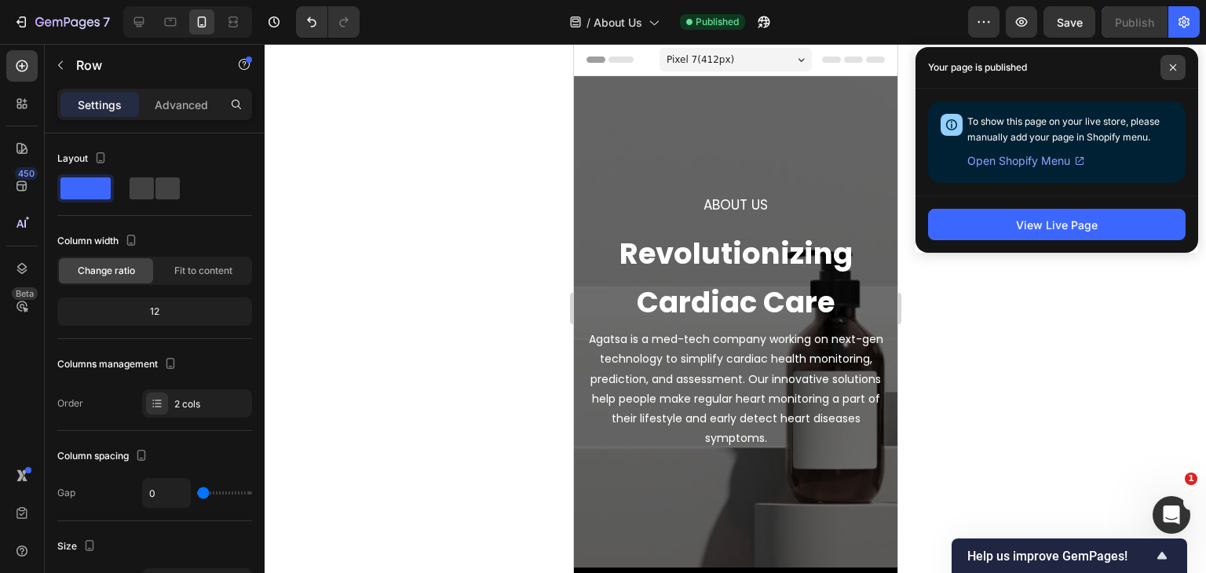
click at [1170, 64] on icon at bounding box center [1173, 67] width 6 height 6
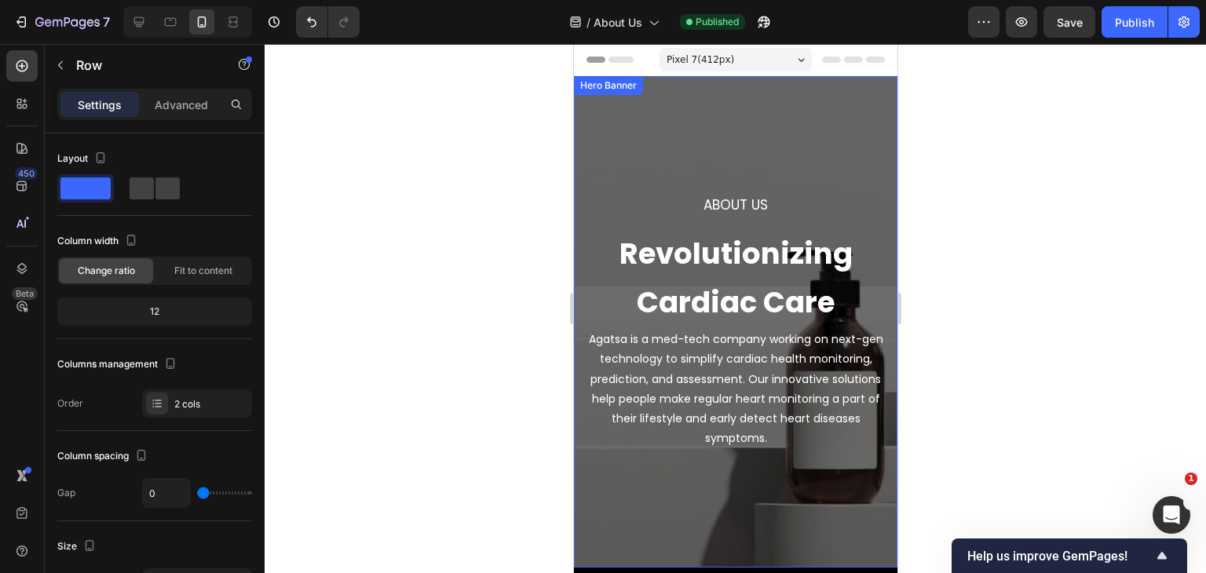
click at [670, 103] on div "About Us Heading Revolutionizing Cardiac Care Heading Agatsa is a med-tech comp…" at bounding box center [735, 322] width 324 height 492
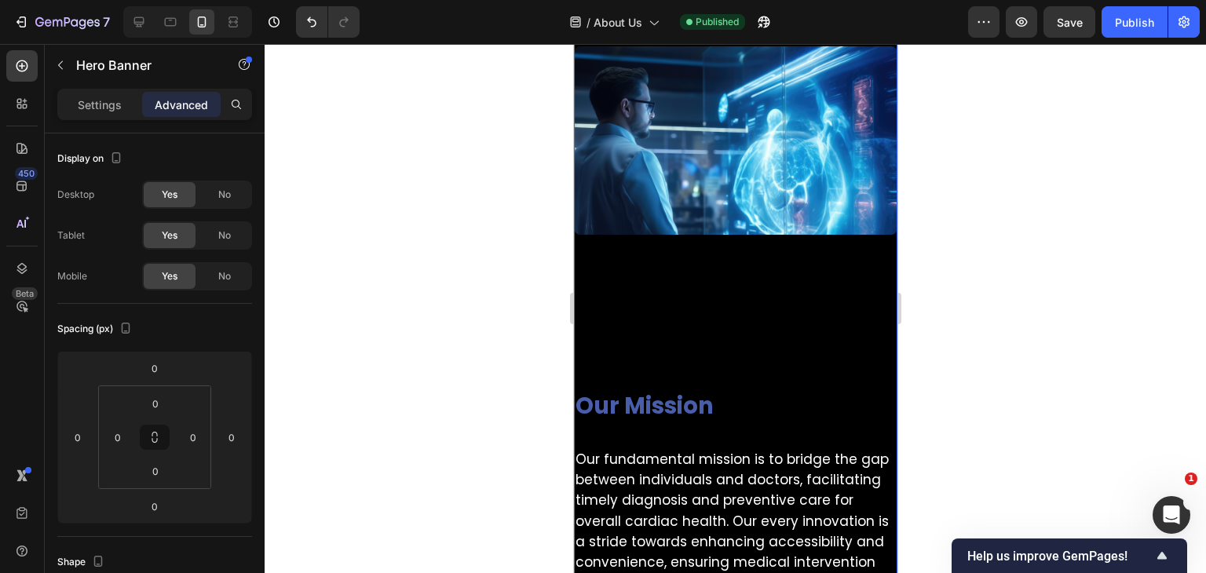
scroll to position [628, 0]
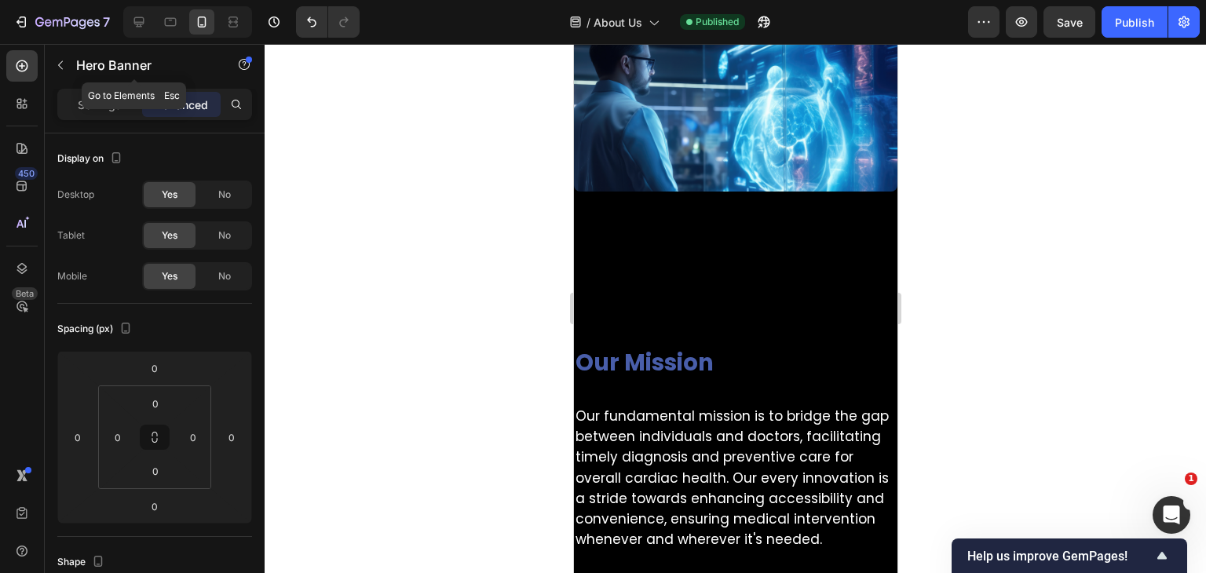
click at [57, 67] on icon "button" at bounding box center [60, 65] width 13 height 13
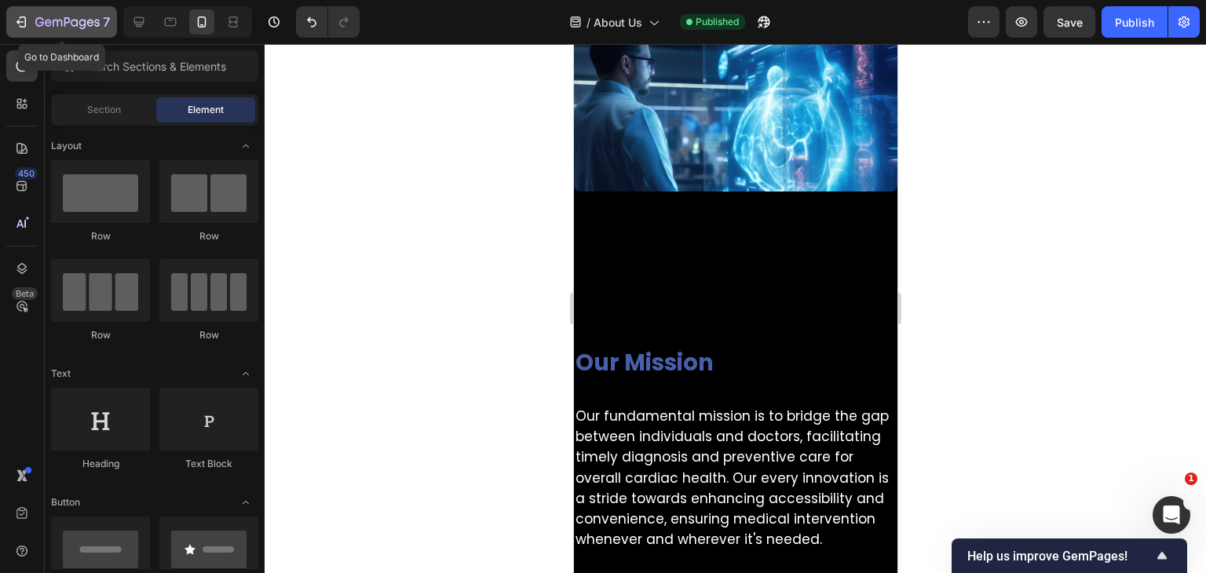
click at [24, 15] on icon "button" at bounding box center [21, 22] width 16 height 16
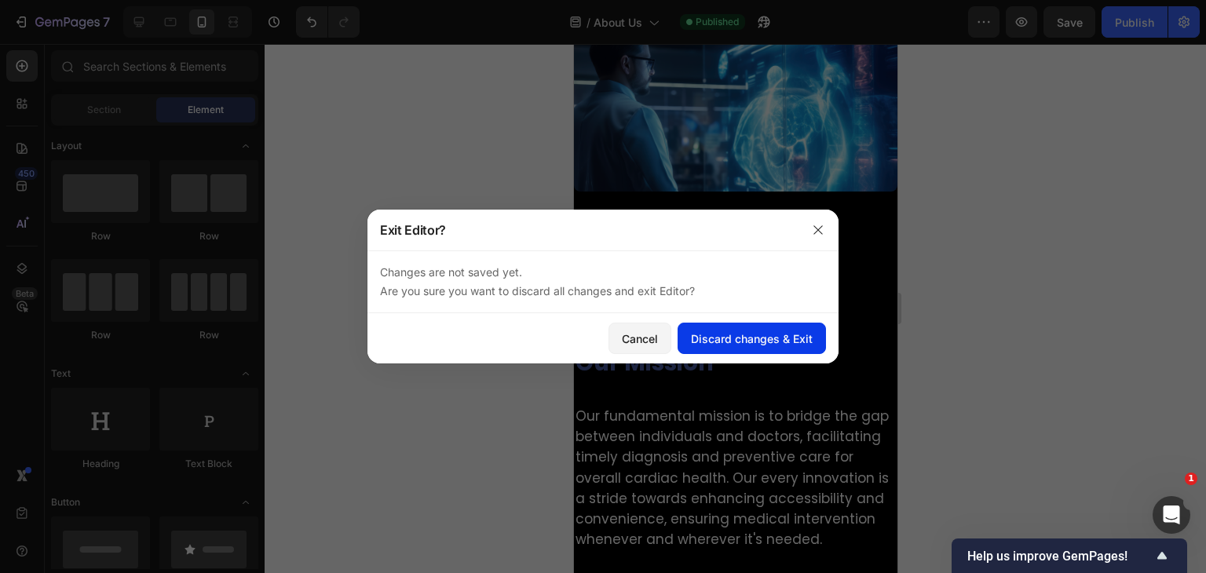
click at [763, 349] on button "Discard changes & Exit" at bounding box center [752, 338] width 148 height 31
